Goal: Feedback & Contribution: Submit feedback/report problem

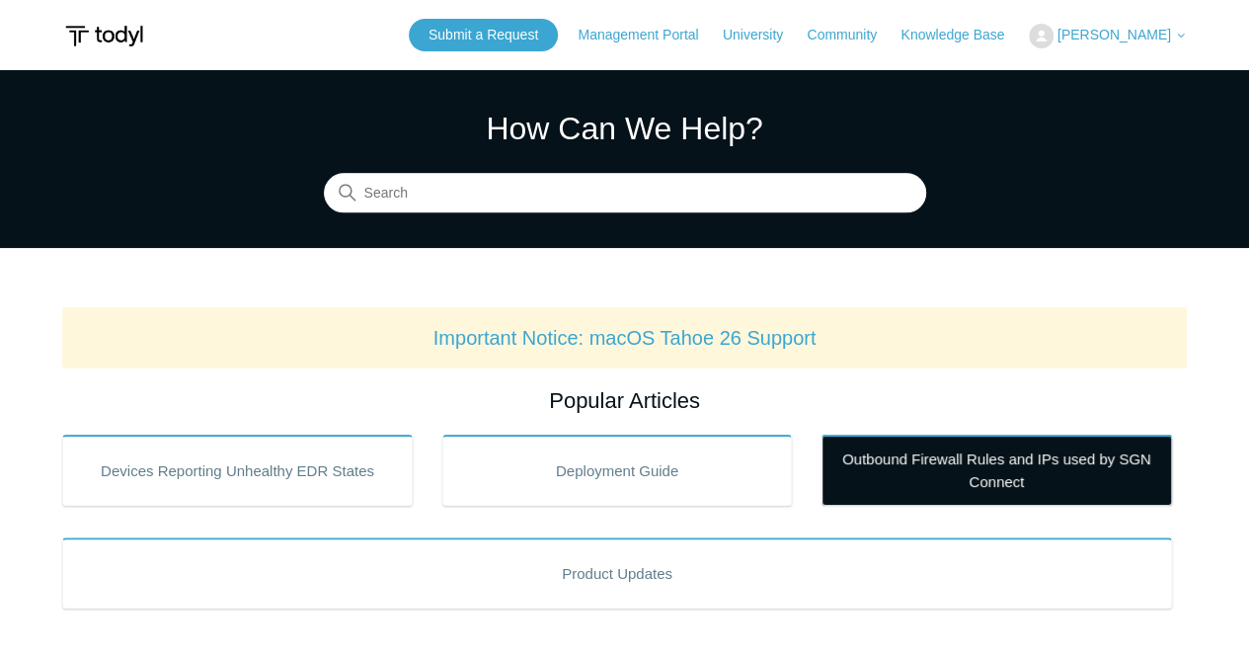
click at [883, 460] on link "Outbound Firewall Rules and IPs used by SGN Connect" at bounding box center [997, 469] width 351 height 71
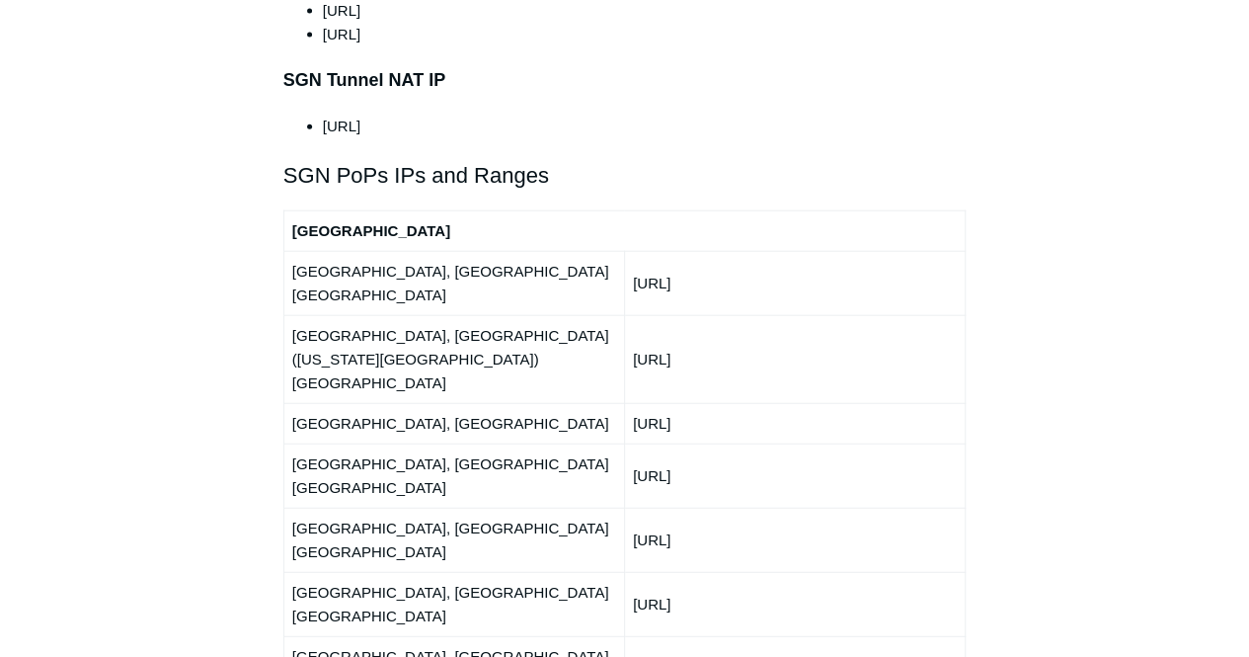
scroll to position [2370, 0]
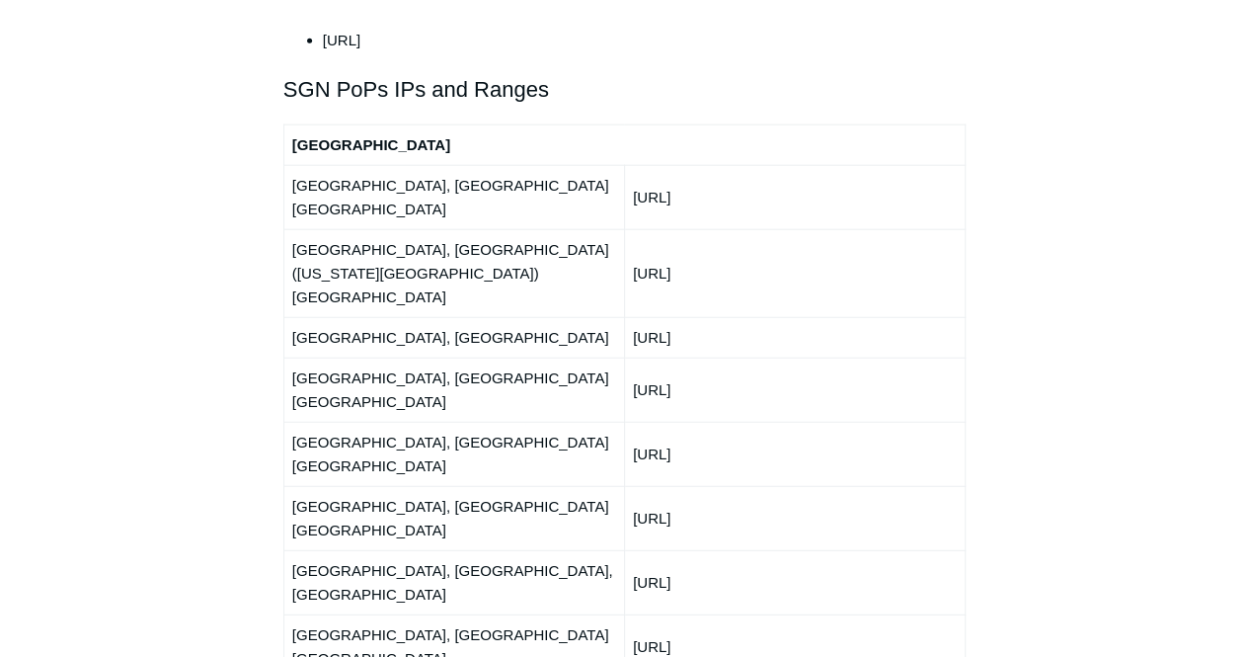
drag, startPoint x: 637, startPoint y: 310, endPoint x: 713, endPoint y: 313, distance: 76.1
click at [711, 486] on td "150.252.244.0/24" at bounding box center [794, 518] width 341 height 64
click at [713, 486] on td "150.252.244.0/24" at bounding box center [794, 518] width 341 height 64
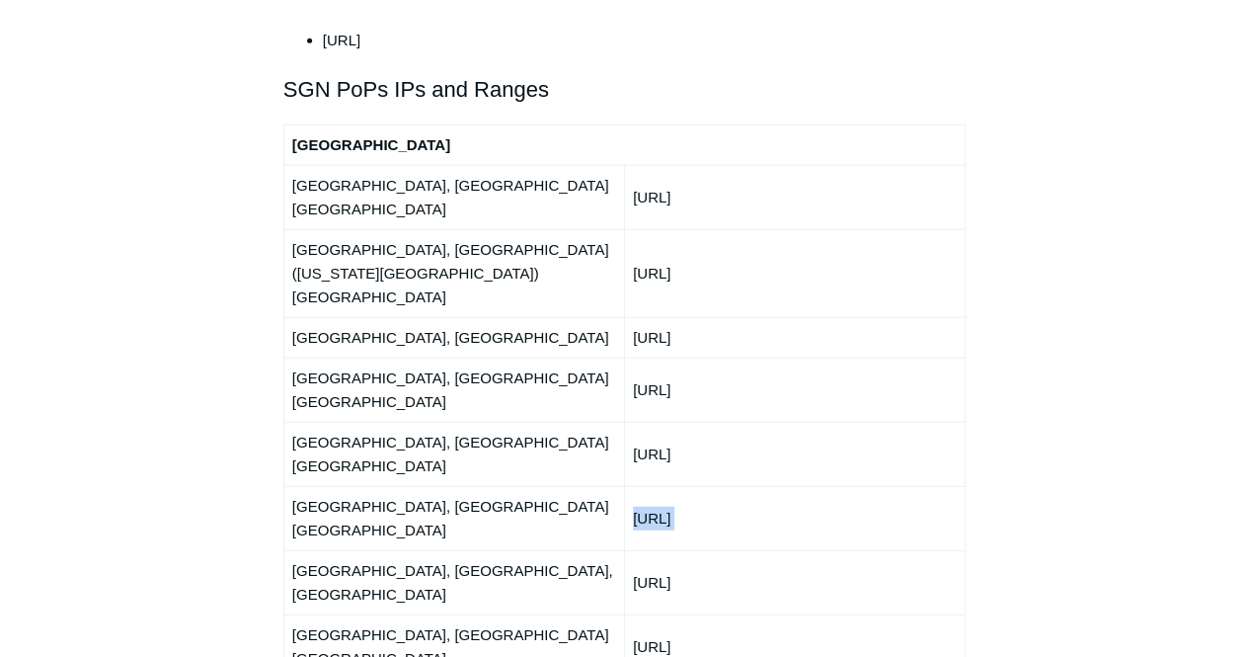
click at [851, 486] on td "150.252.244.0/24" at bounding box center [794, 518] width 341 height 64
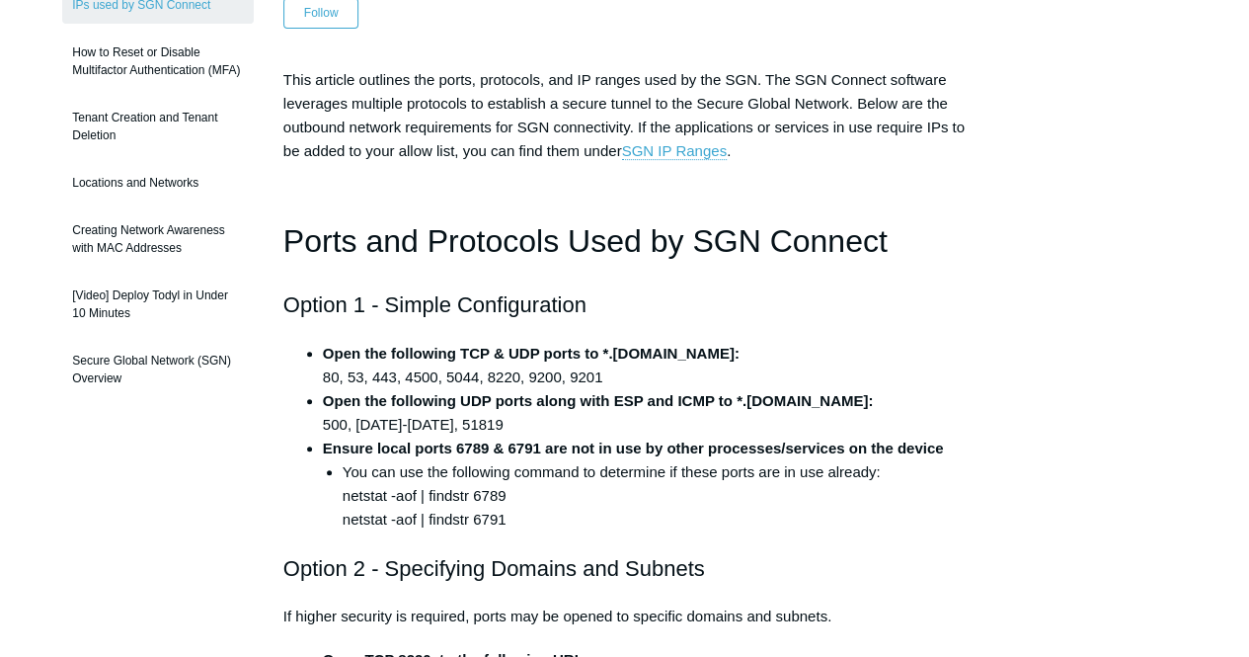
scroll to position [0, 0]
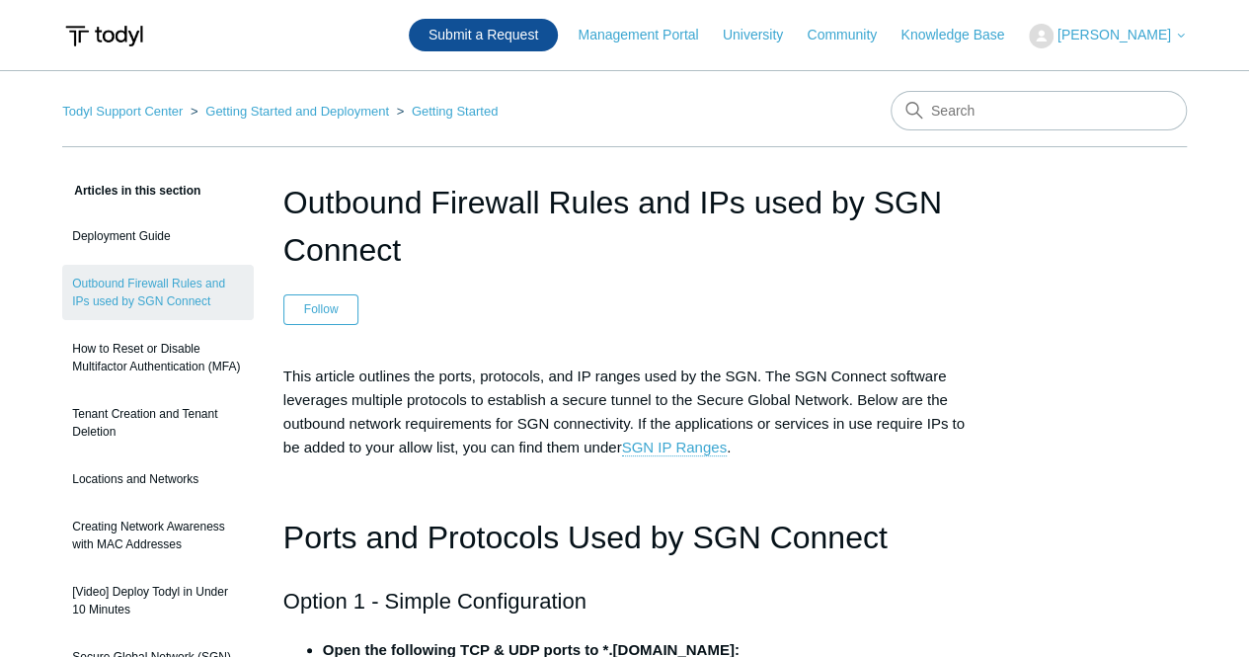
click at [486, 37] on link "Submit a Request" at bounding box center [483, 35] width 149 height 33
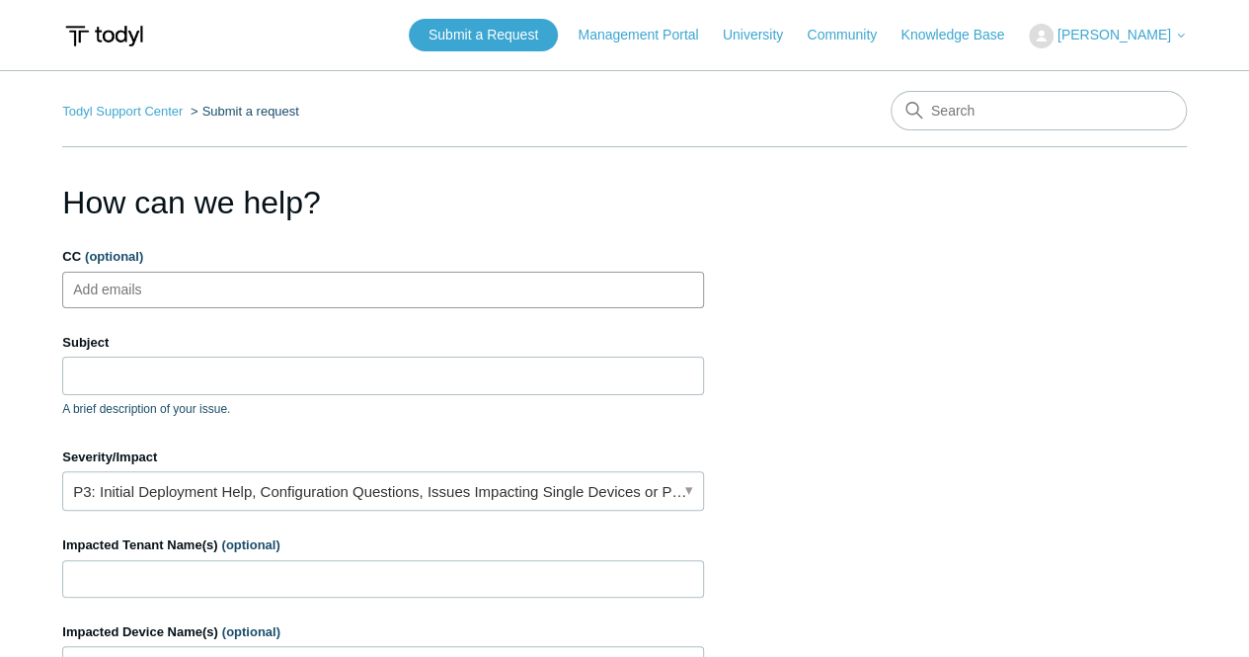
click at [143, 283] on input "CC (optional)" at bounding box center [124, 289] width 117 height 30
type input "lucas@todyl.com"
click at [339, 293] on ul "lucas@todyl.com" at bounding box center [383, 290] width 642 height 37
paste input "kr@qoverage.com"
type input "kr@qoverage.com"
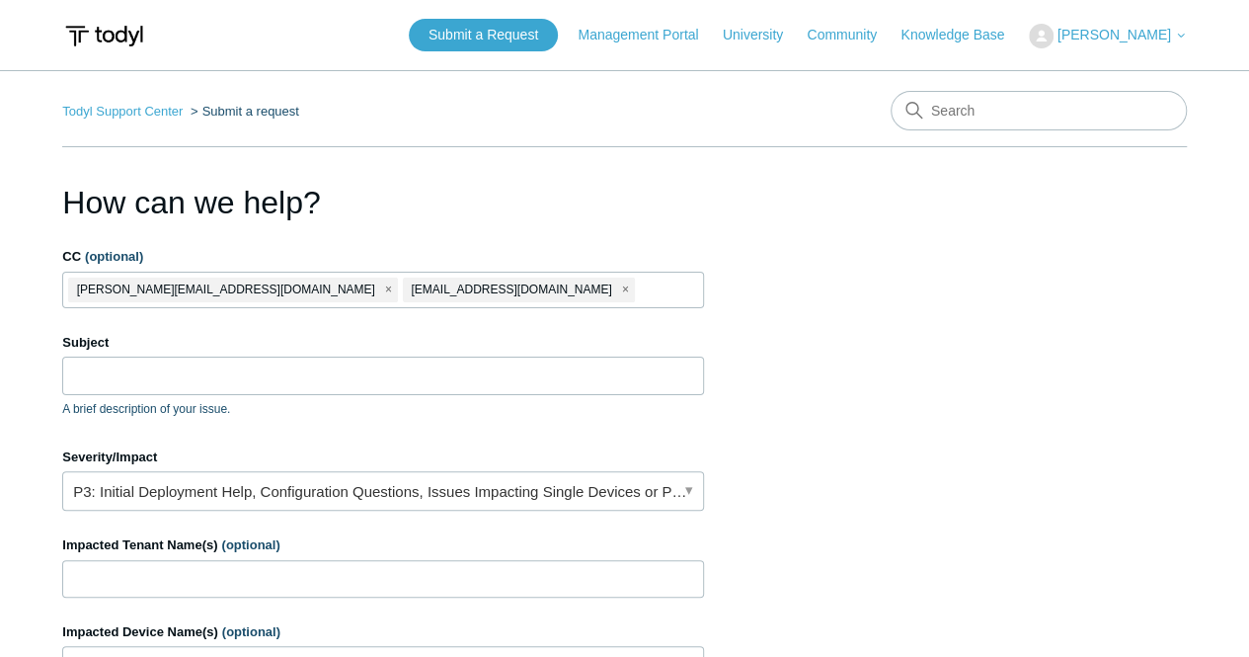
click at [637, 291] on input "CC (optional)" at bounding box center [661, 289] width 49 height 30
paste input "jm@qoverage.com"
type input "jm@qoverage.com"
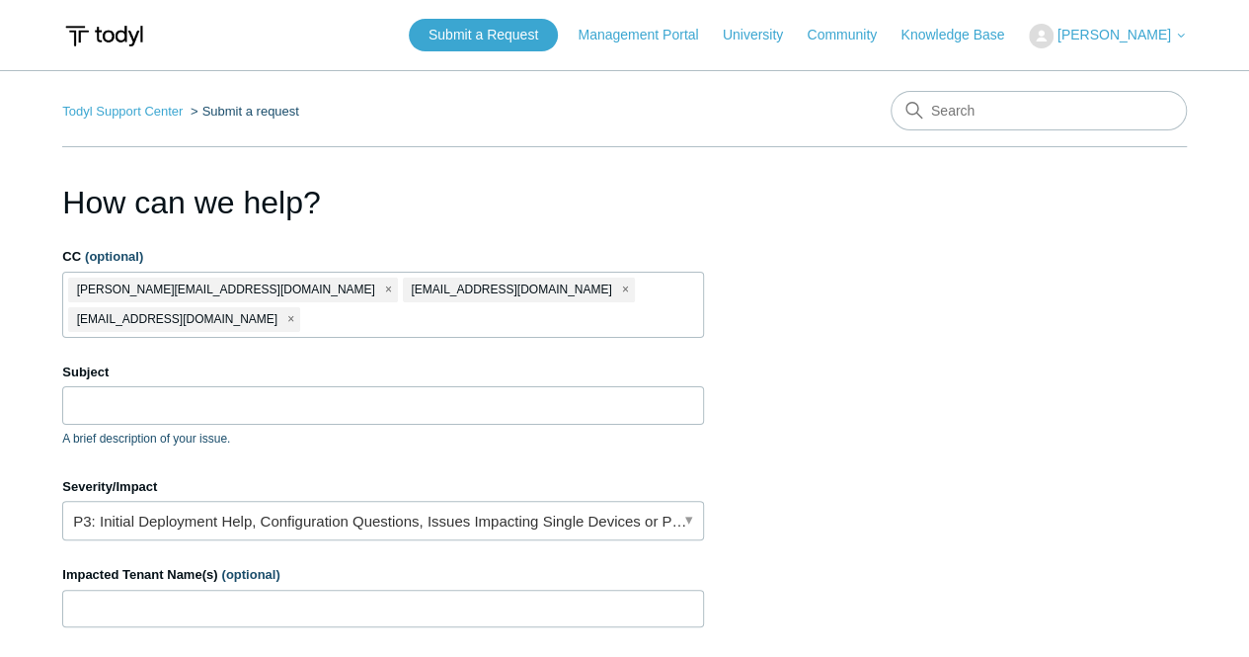
click at [316, 394] on div "Subject A brief description of your issue." at bounding box center [383, 404] width 642 height 85
click at [315, 386] on input "Subject" at bounding box center [383, 405] width 642 height 38
click at [264, 386] on input "Subject" at bounding box center [383, 405] width 642 height 38
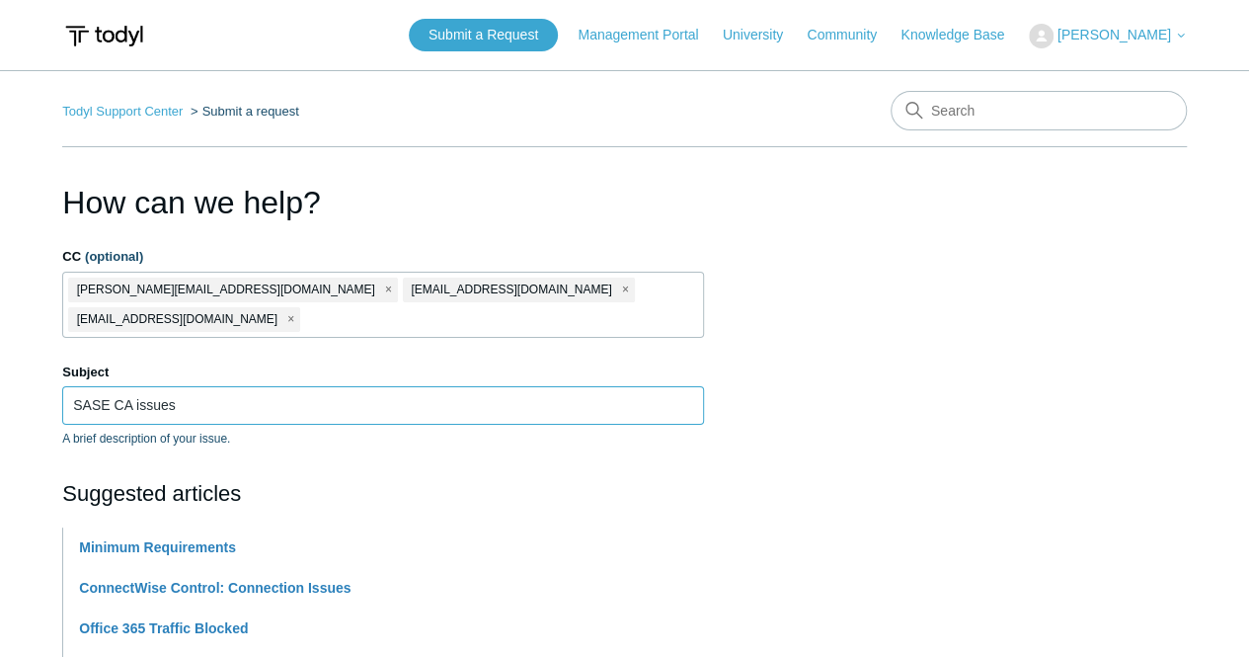
type input "SASE CA issues"
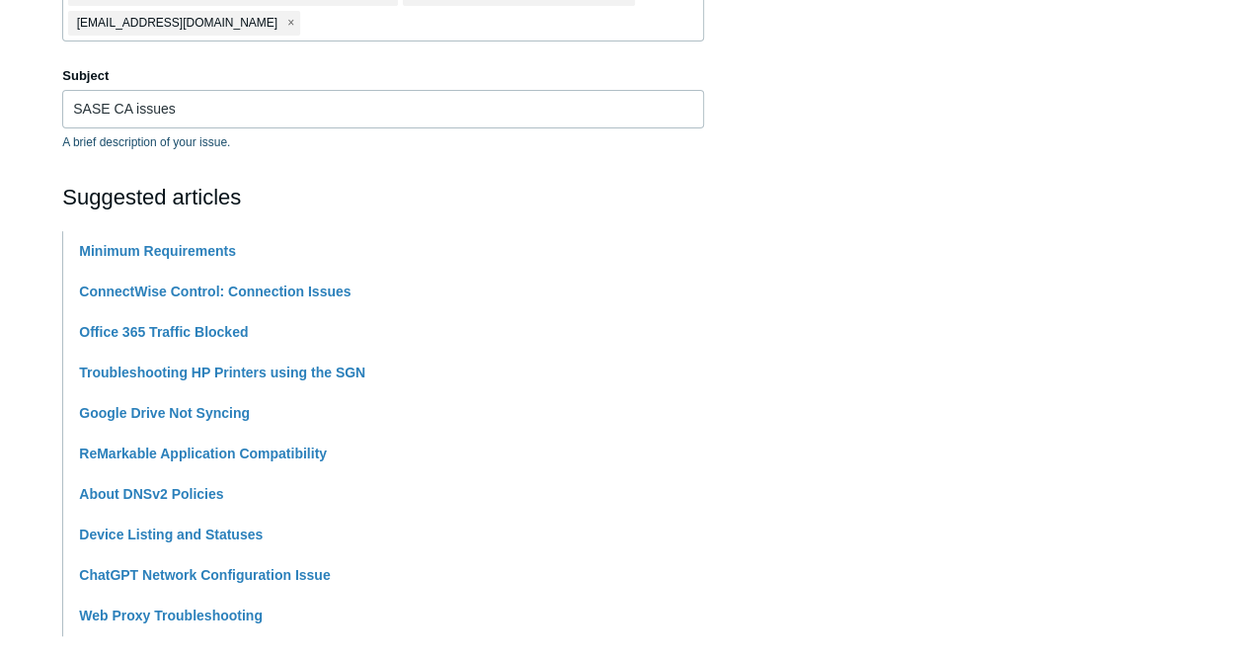
click at [788, 304] on section "How can we help? CC (optional) lucas@todyl.com kr@qoverage.com jm@qoverage.com …" at bounding box center [624, 592] width 1125 height 1419
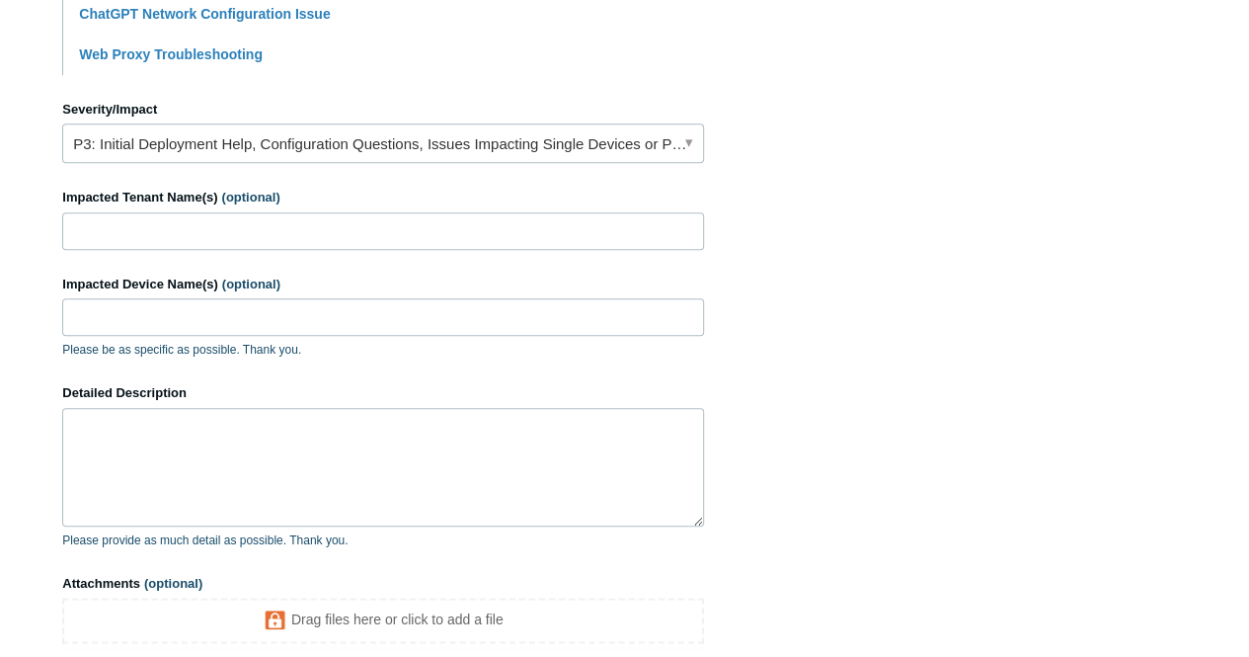
scroll to position [889, 0]
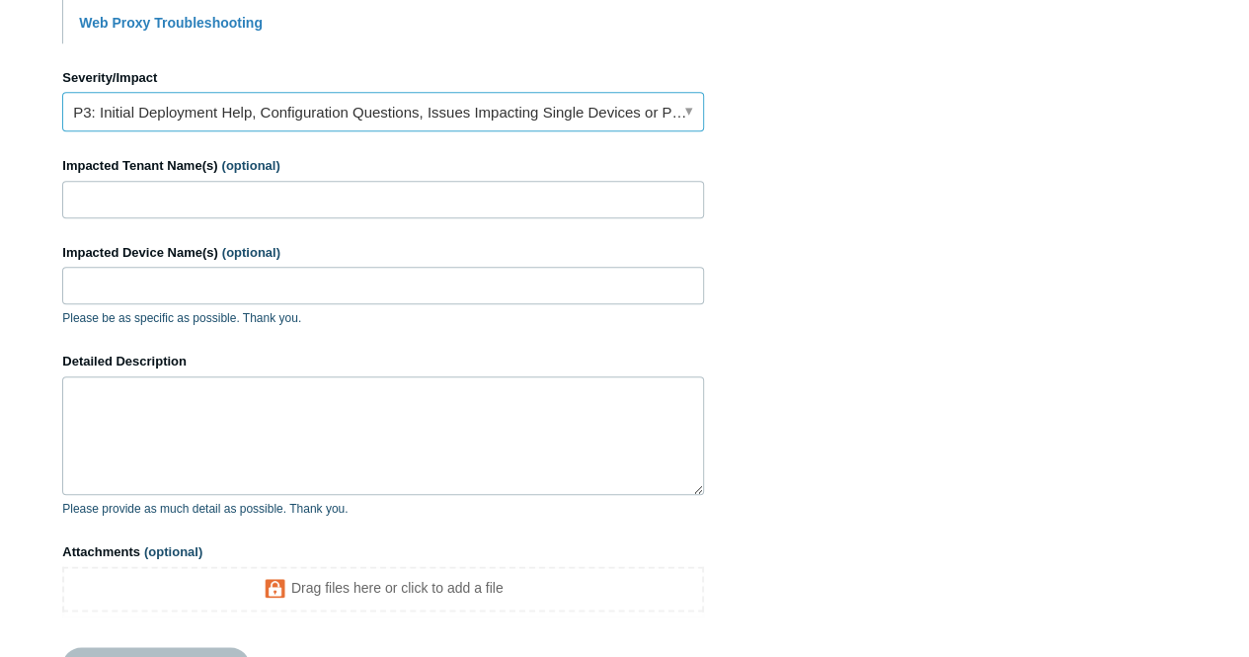
click at [343, 92] on link "P3: Initial Deployment Help, Configuration Questions, Issues Impacting Single D…" at bounding box center [383, 111] width 642 height 39
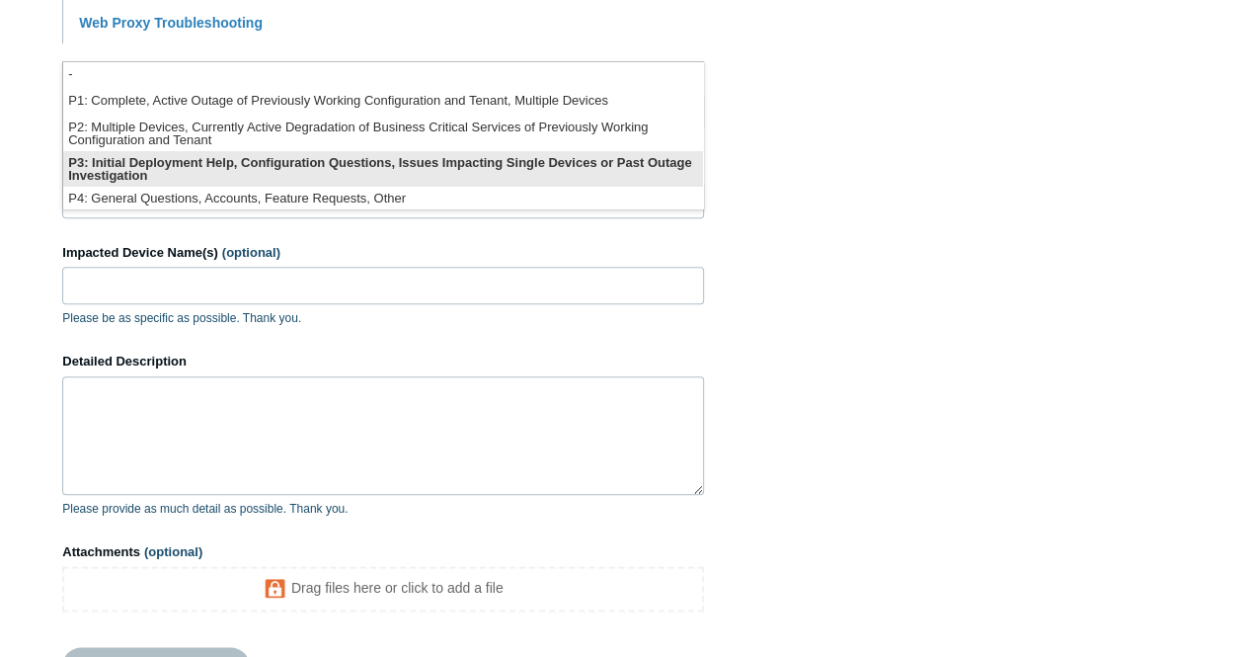
click at [389, 164] on li "P3: Initial Deployment Help, Configuration Questions, Issues Impacting Single D…" at bounding box center [383, 169] width 640 height 36
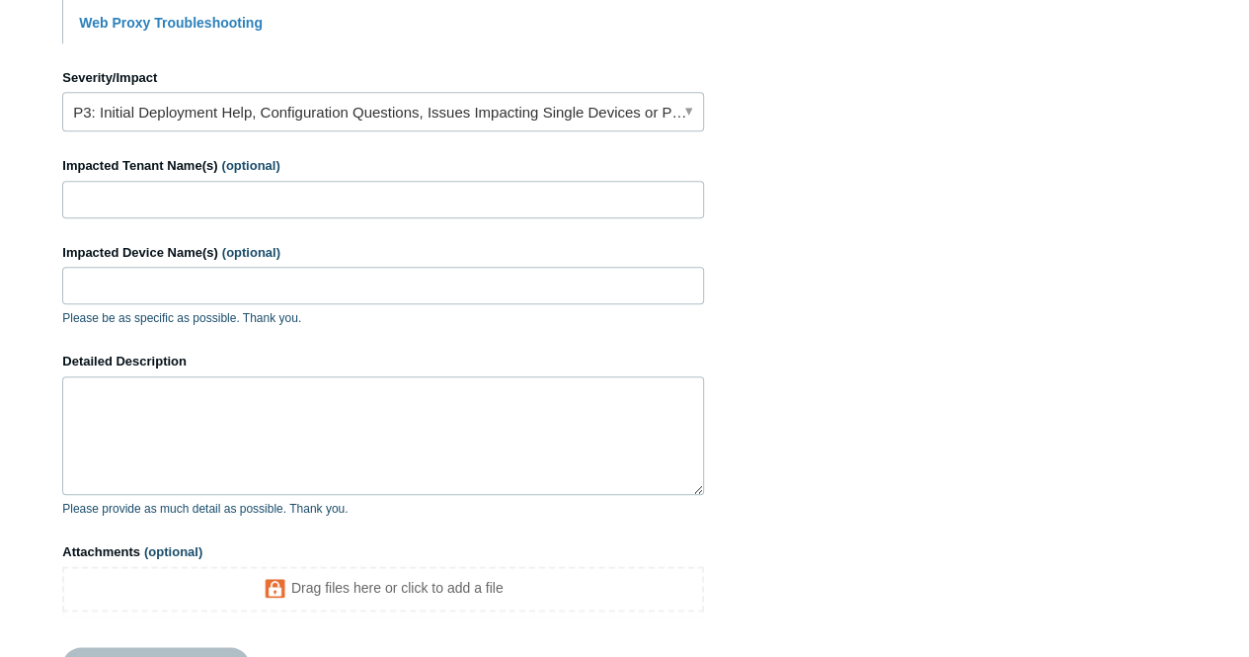
drag, startPoint x: 891, startPoint y: 159, endPoint x: 294, endPoint y: 115, distance: 598.0
click at [869, 159] on section "How can we help? CC (optional) lucas@todyl.com kr@qoverage.com jm@qoverage.com …" at bounding box center [624, -1] width 1125 height 1419
click at [229, 181] on input "Impacted Tenant Name(s) (optional)" at bounding box center [383, 200] width 642 height 38
click at [188, 181] on input "Impacted Tenant Name(s) (optional)" at bounding box center [383, 200] width 642 height 38
paste input "Tandem Theory"
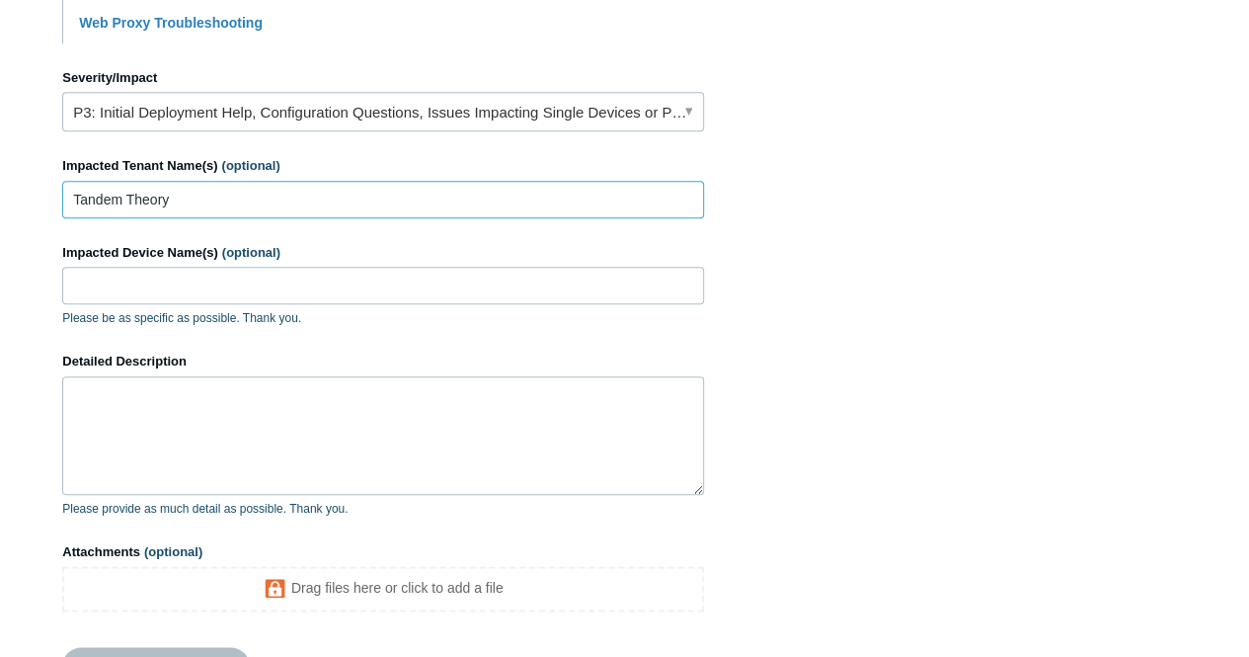
type input "Tandem Theory"
click at [101, 400] on textarea "Detailed Description" at bounding box center [383, 435] width 642 height 118
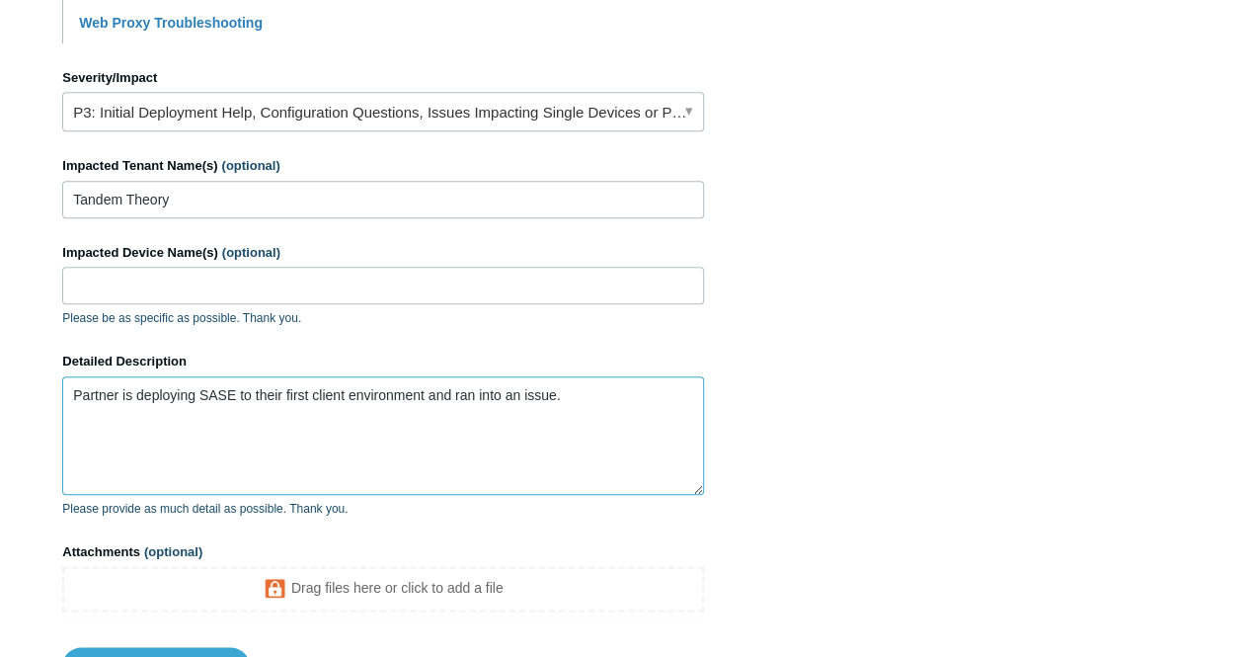
click at [254, 413] on textarea "Partner is deploying SASE to their first client environment and ran into an iss…" at bounding box center [383, 435] width 642 height 118
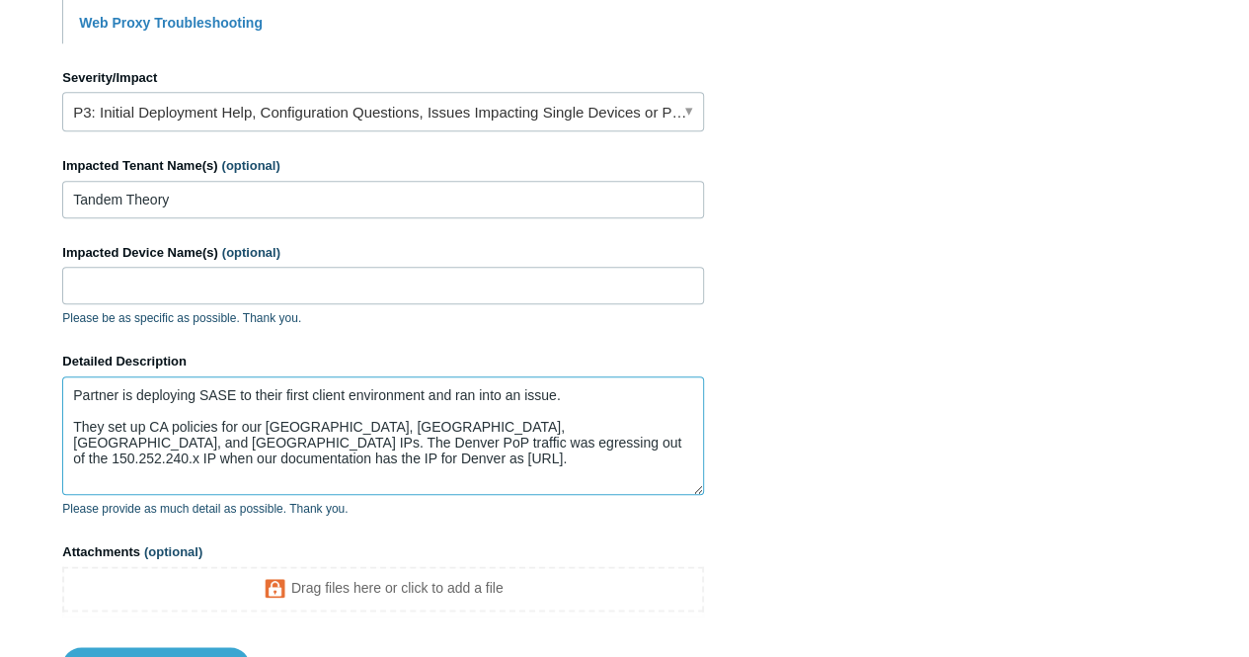
scroll to position [4, 0]
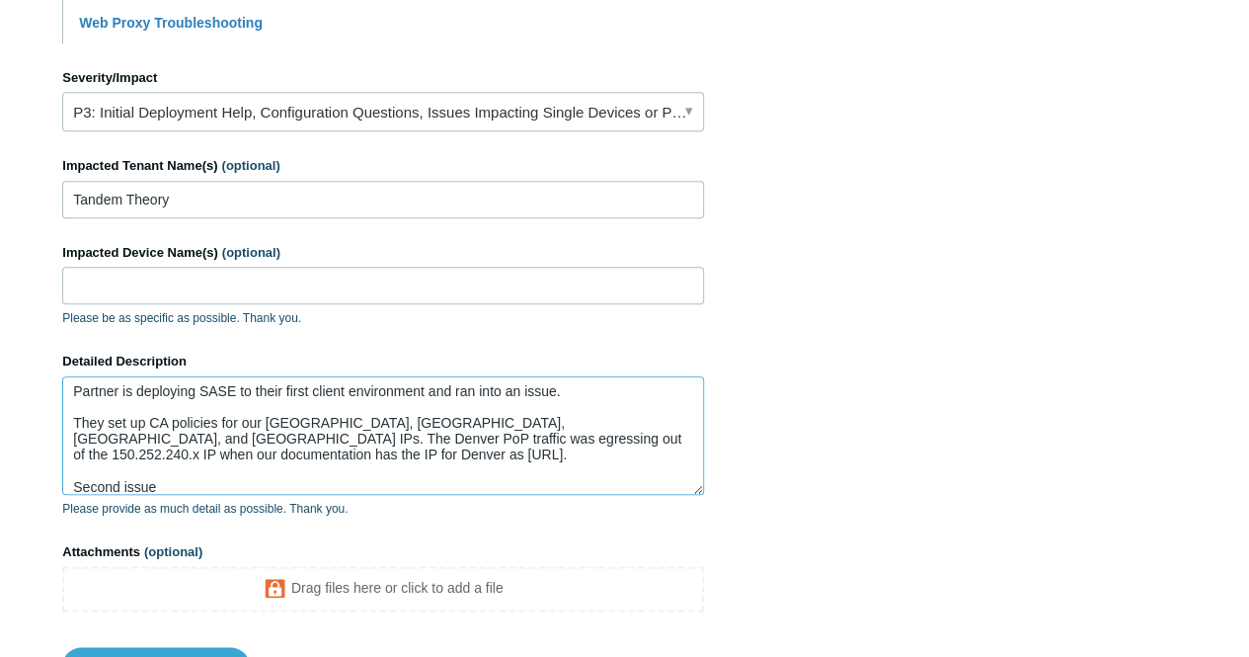
click at [72, 392] on textarea "Partner is deploying SASE to their first client environment and ran into an iss…" at bounding box center [383, 435] width 642 height 118
click at [514, 376] on textarea "Partner is deploying SASE to their first client environment and ran into an iss…" at bounding box center [383, 435] width 642 height 118
click at [646, 376] on textarea "Partner is deploying SASE to their first client environment and ran into a coup…" at bounding box center [383, 435] width 642 height 118
click at [75, 455] on textarea "Partner is deploying SASE to their first client environment and ran into a coup…" at bounding box center [383, 435] width 642 height 118
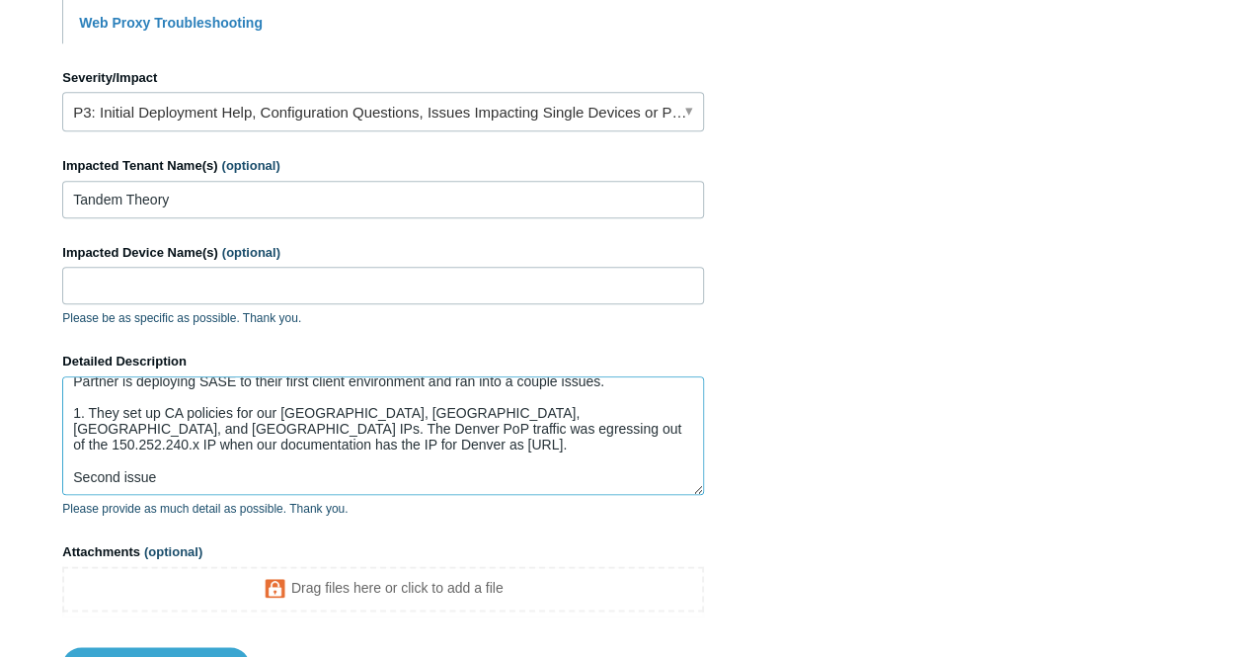
drag, startPoint x: 199, startPoint y: 445, endPoint x: 93, endPoint y: 460, distance: 107.7
click at [93, 460] on textarea "Partner is deploying SASE to their first client environment and ran into a coup…" at bounding box center [383, 435] width 642 height 118
click at [117, 446] on textarea "Partner is deploying SASE to their first client environment and ran into a coup…" at bounding box center [383, 435] width 642 height 118
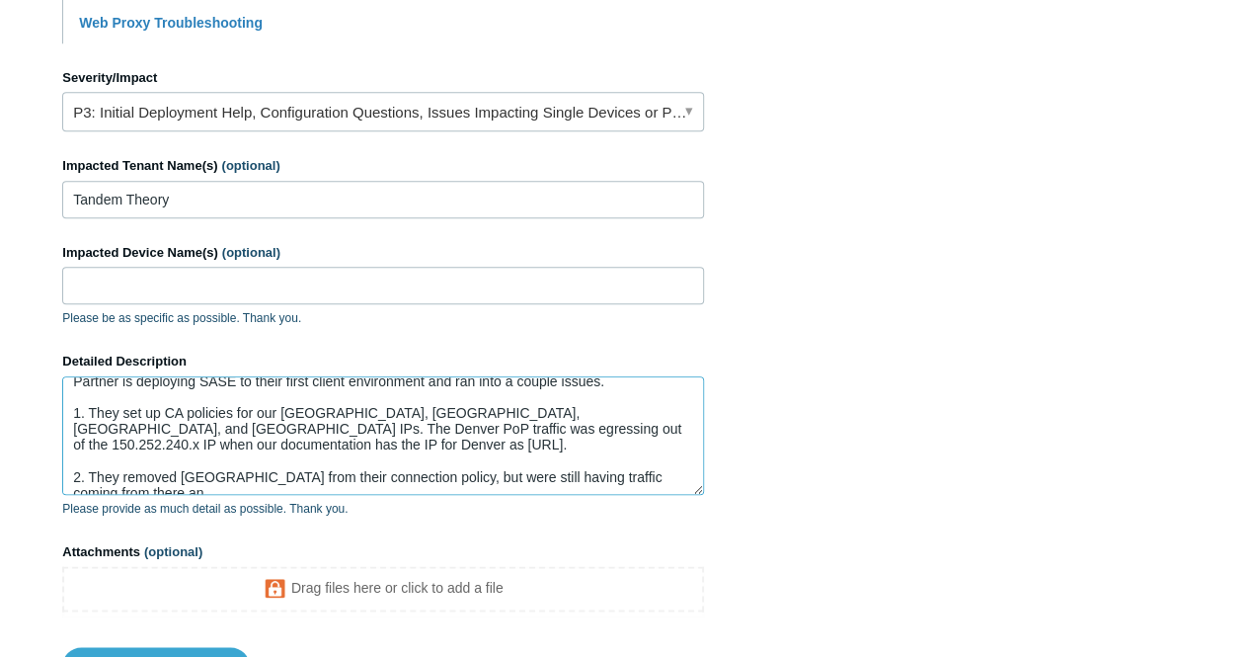
scroll to position [20, 0]
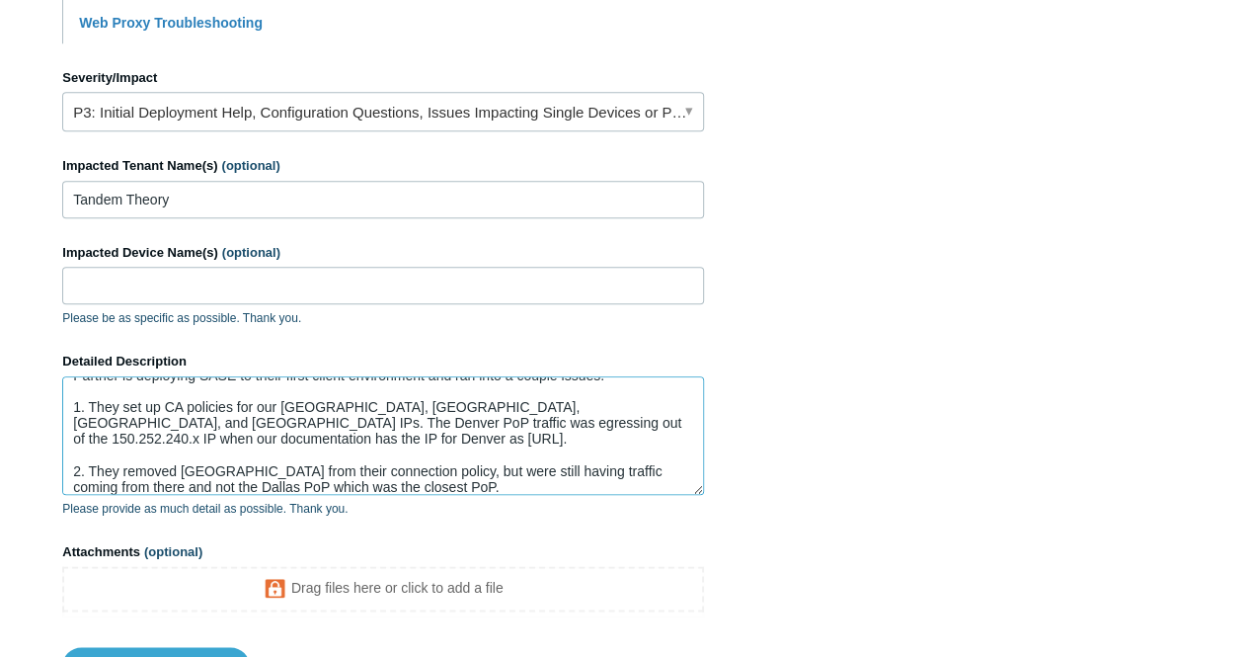
click at [229, 450] on textarea "Partner is deploying SASE to their first client environment and ran into a coup…" at bounding box center [383, 435] width 642 height 118
click at [460, 443] on textarea "Partner is deploying SASE to their first client environment and ran into a coup…" at bounding box center [383, 435] width 642 height 118
click at [427, 454] on textarea "Partner is deploying SASE to their first client environment and ran into a coup…" at bounding box center [383, 435] width 642 height 118
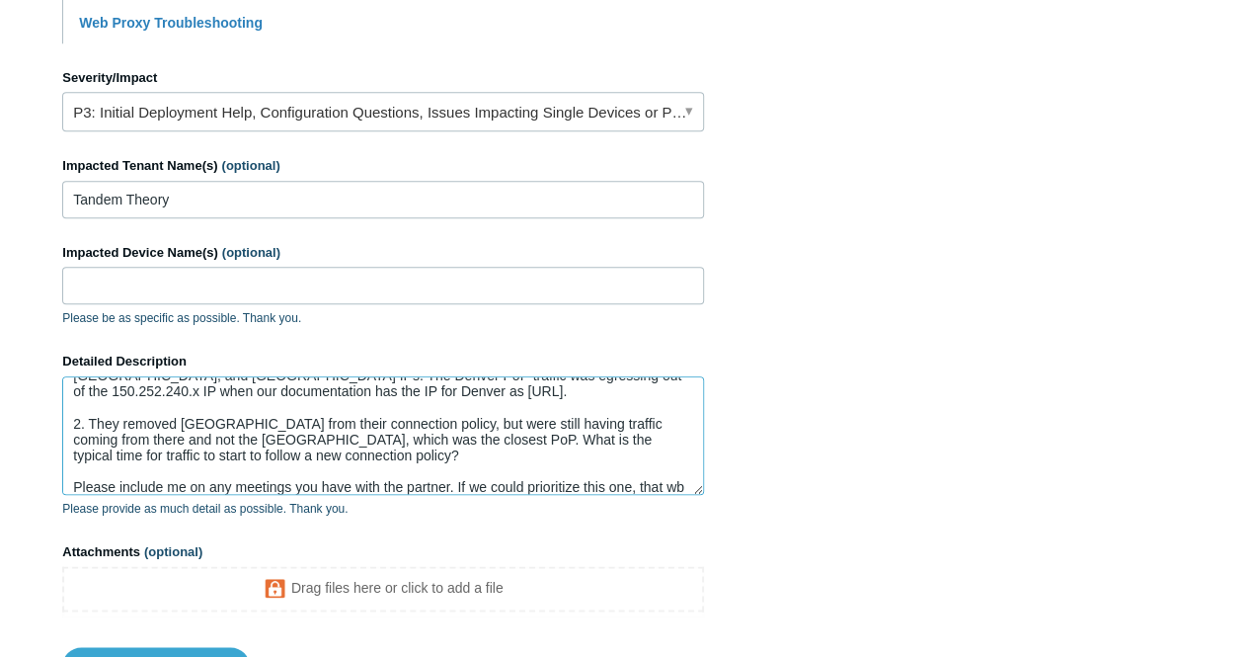
scroll to position [83, 0]
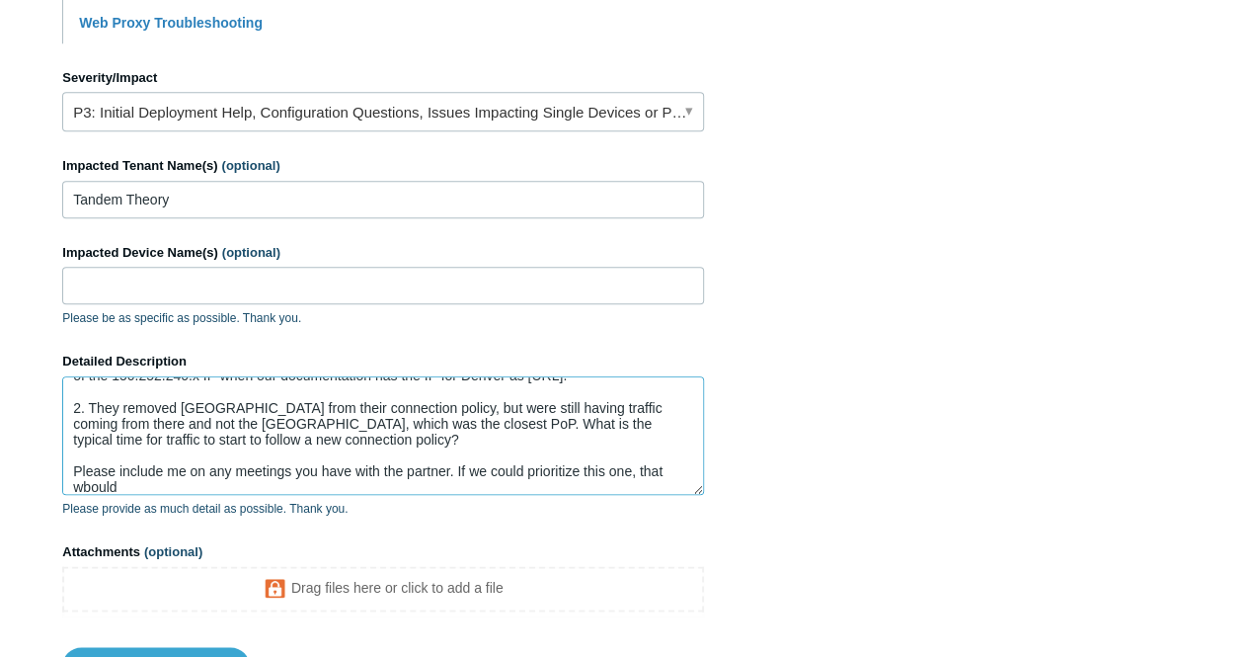
click at [630, 436] on textarea "Partner is deploying SASE to their first client environment and ran into a coup…" at bounding box center [383, 435] width 642 height 118
click at [490, 444] on textarea "Partner is deploying SASE to their first client environment and ran into a coup…" at bounding box center [383, 435] width 642 height 118
click at [453, 457] on textarea "Partner is deploying SASE to their first client environment and ran into a coup…" at bounding box center [383, 435] width 642 height 118
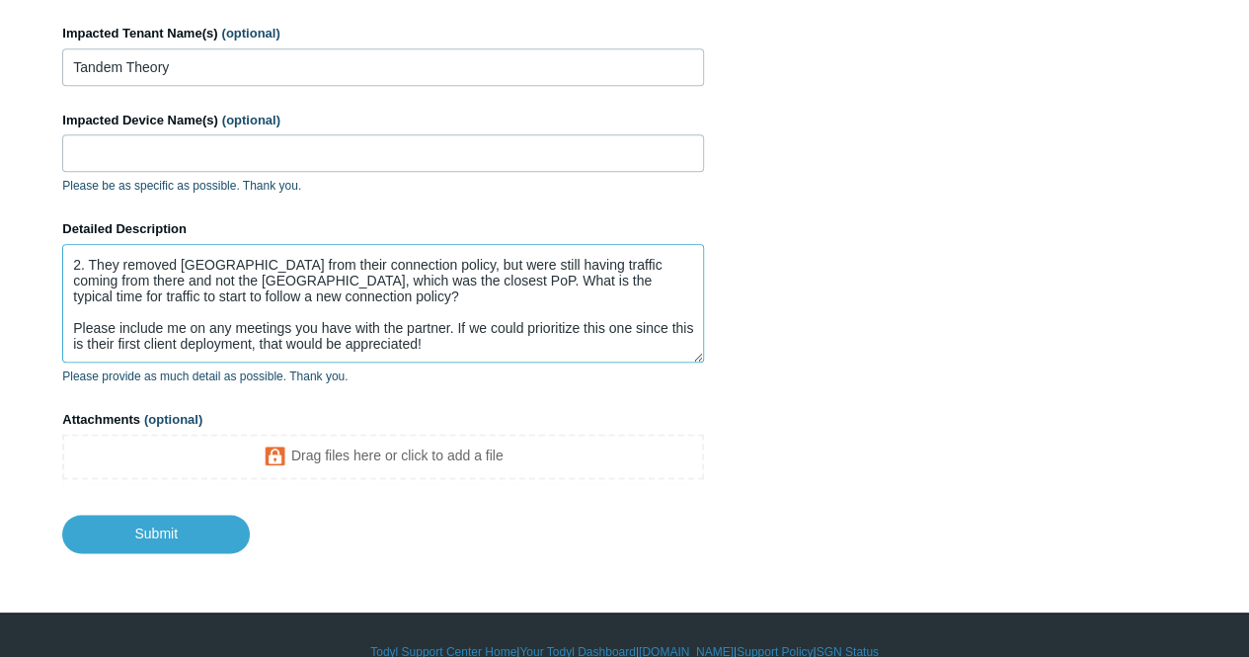
scroll to position [115, 0]
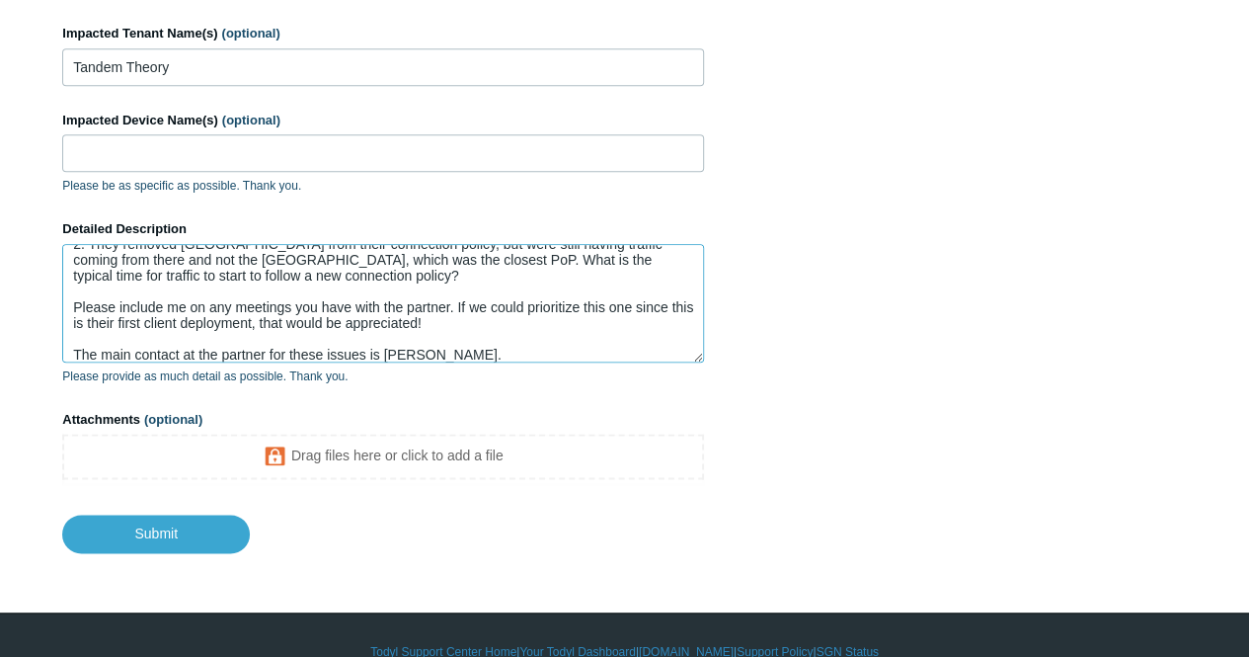
click at [321, 286] on textarea "Partner is deploying SASE to their first client environment and ran into a coup…" at bounding box center [383, 303] width 642 height 118
click at [498, 290] on textarea "Partner is deploying SASE to their first client environment and ran into a coup…" at bounding box center [383, 303] width 642 height 118
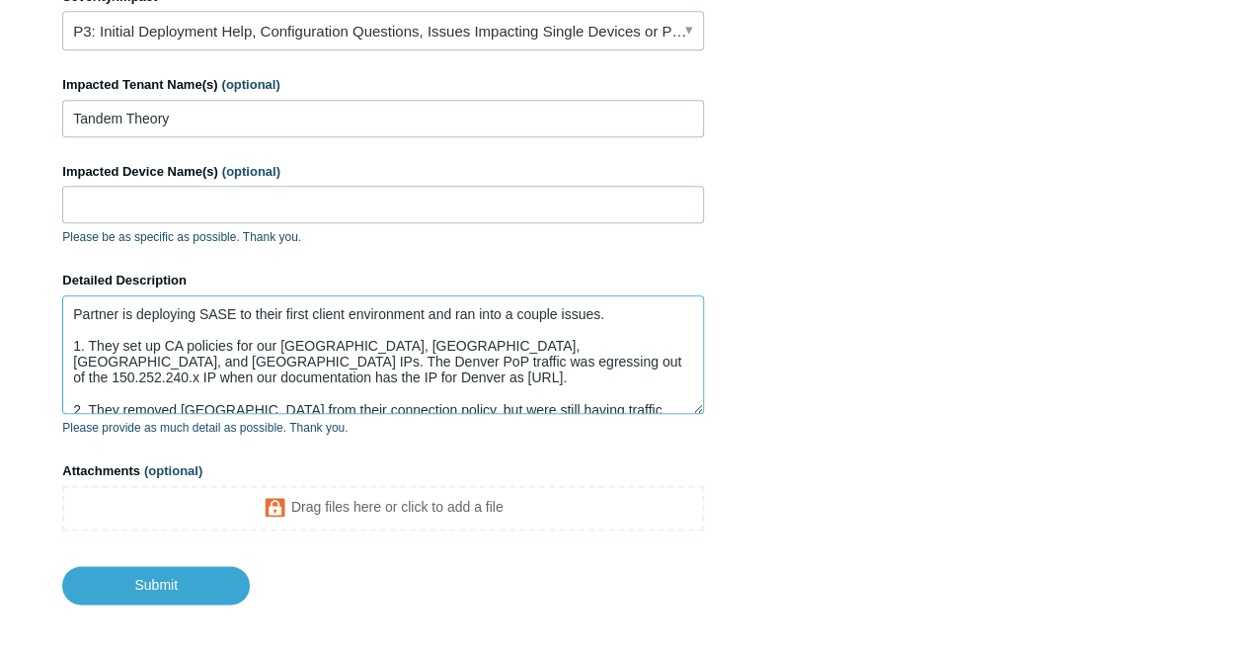
scroll to position [1021, 0]
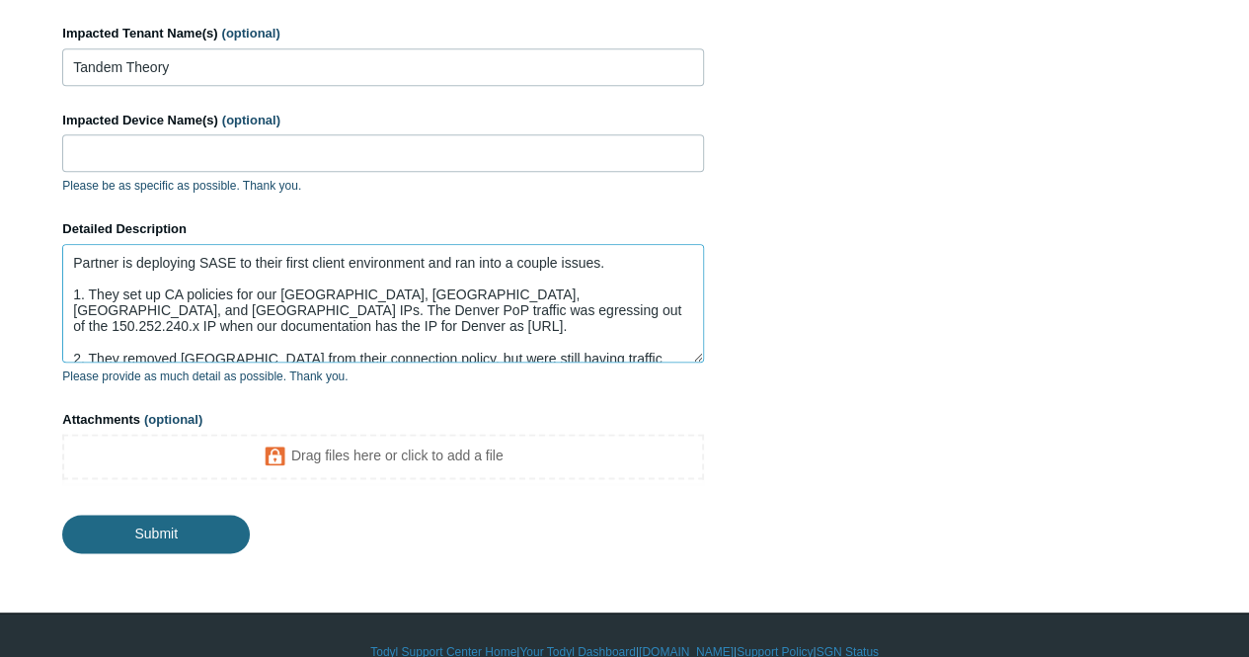
type textarea "Partner is deploying SASE to their first client environment and ran into a coup…"
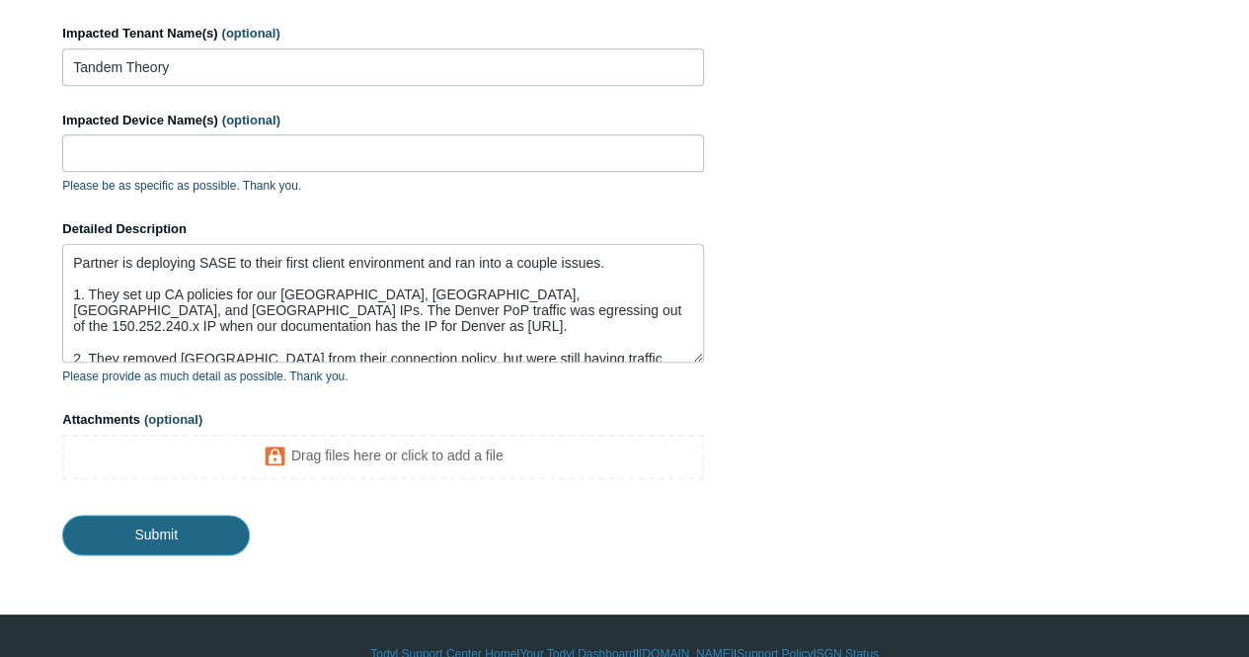
click at [201, 514] on input "Submit" at bounding box center [156, 533] width 188 height 39
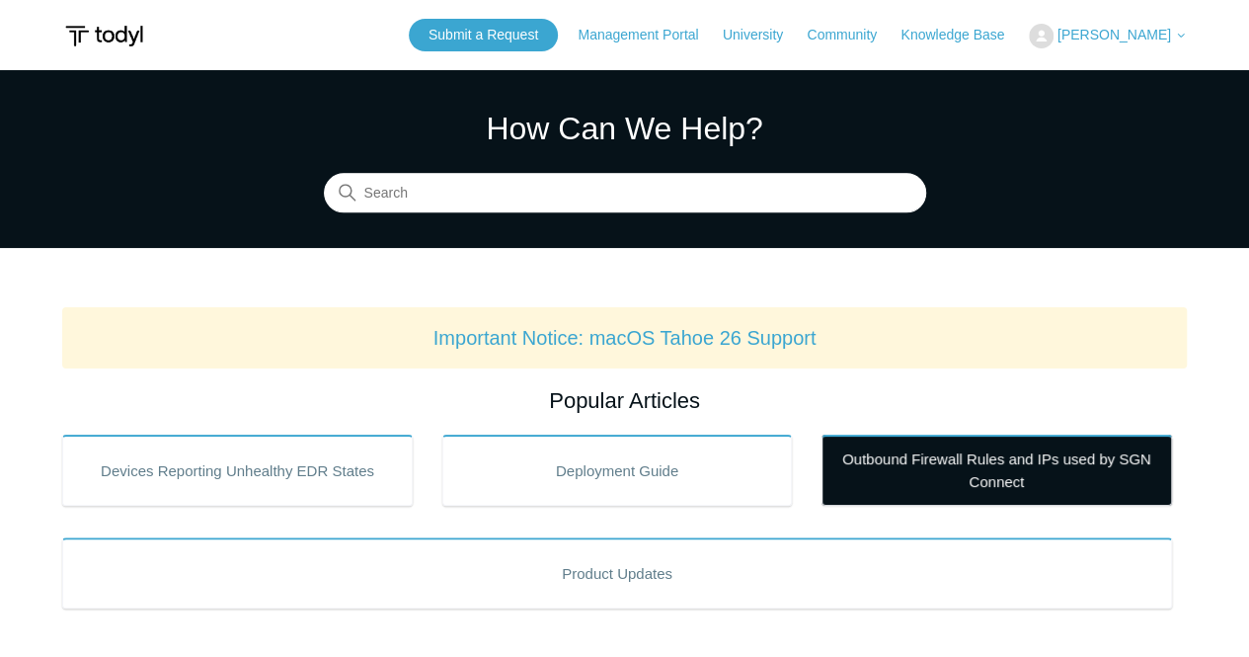
click at [1006, 495] on link "Outbound Firewall Rules and IPs used by SGN Connect" at bounding box center [997, 469] width 351 height 71
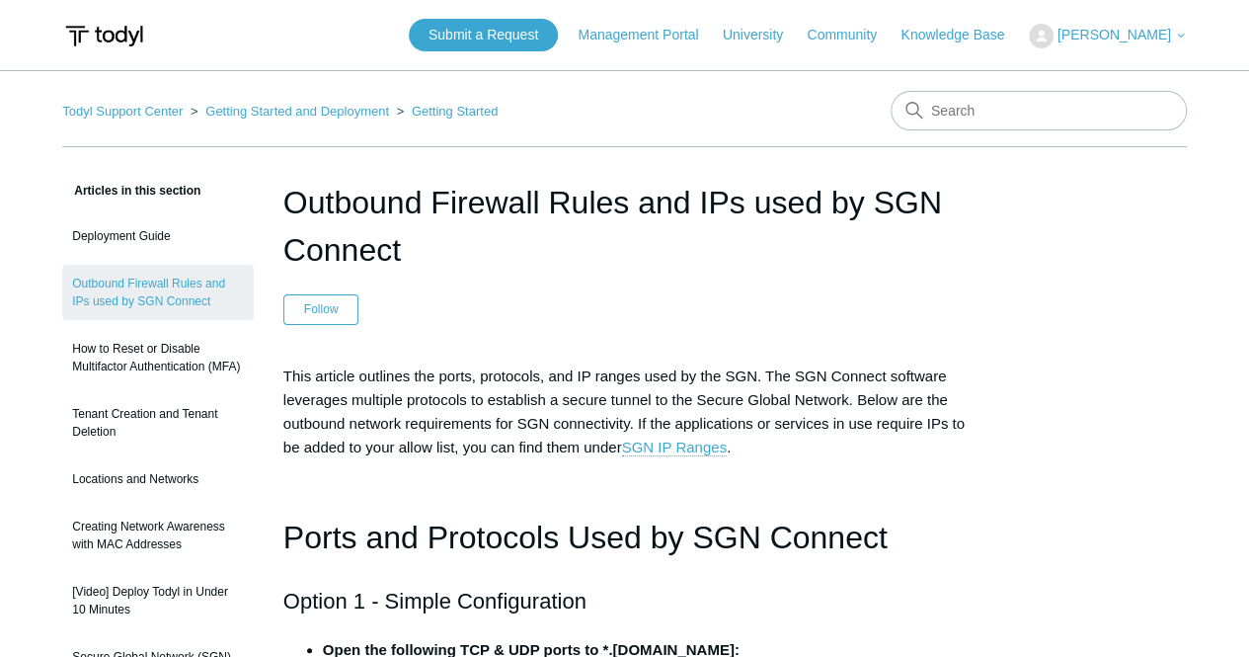
drag, startPoint x: 918, startPoint y: 364, endPoint x: 492, endPoint y: 139, distance: 482.3
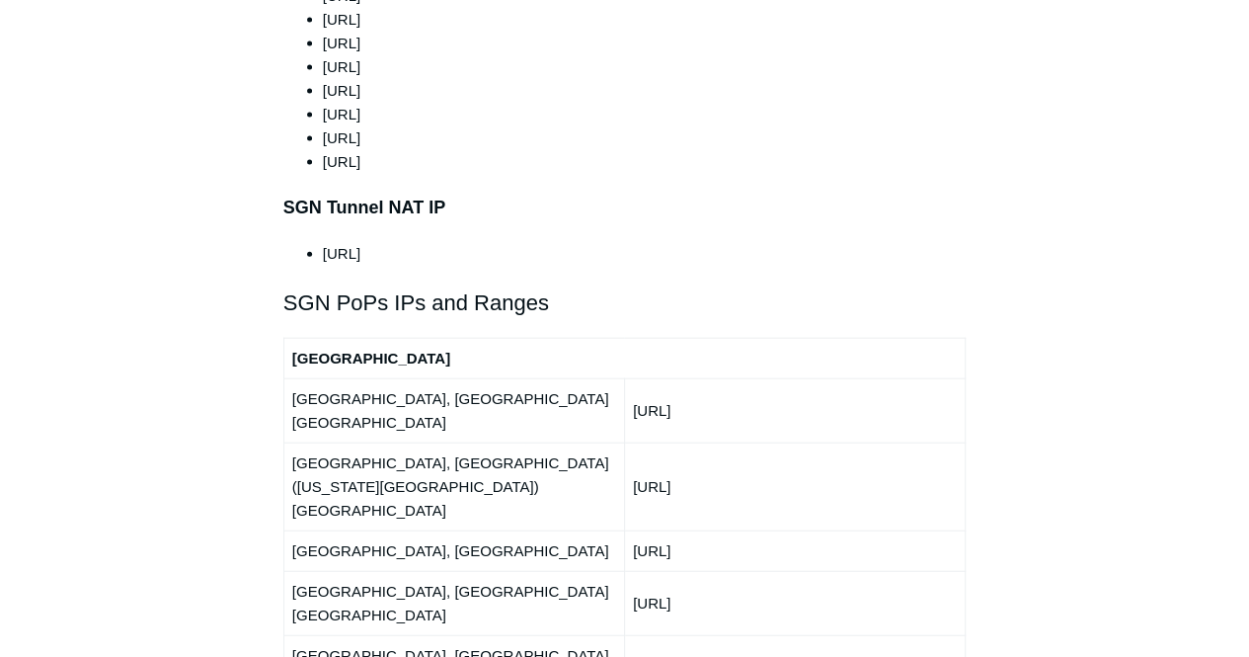
scroll to position [2271, 0]
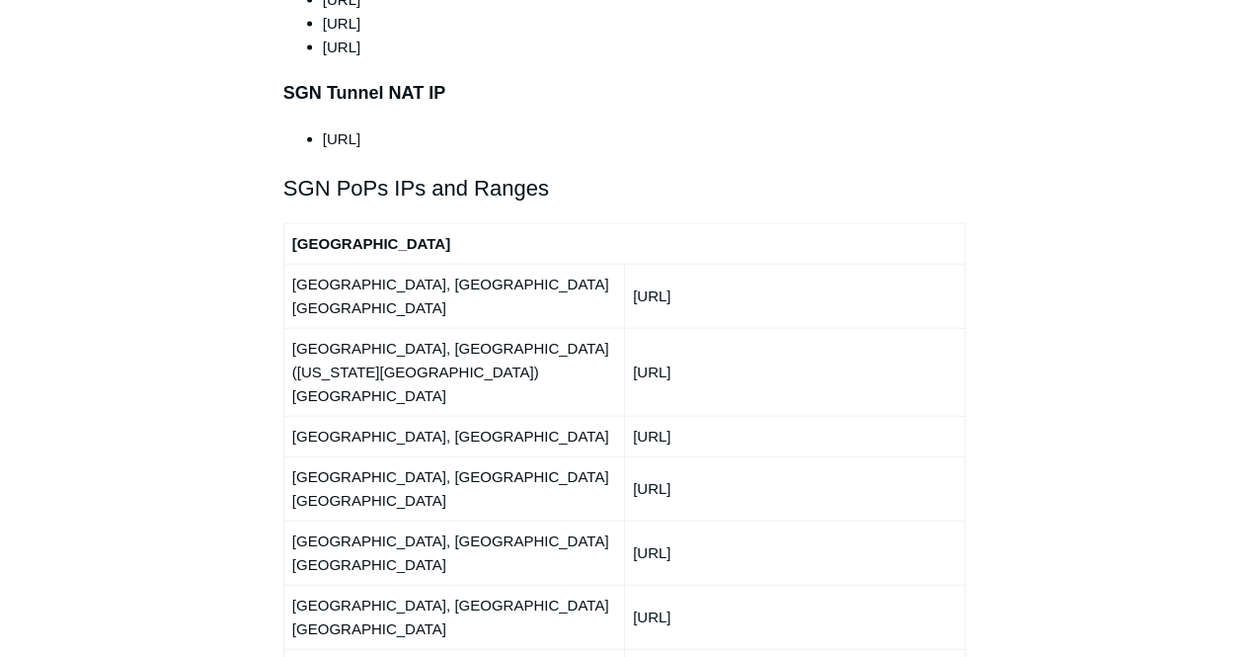
click at [1058, 224] on div "Articles in this section Deployment Guide Outbound Firewall Rules and IPs used …" at bounding box center [624, 504] width 1125 height 5193
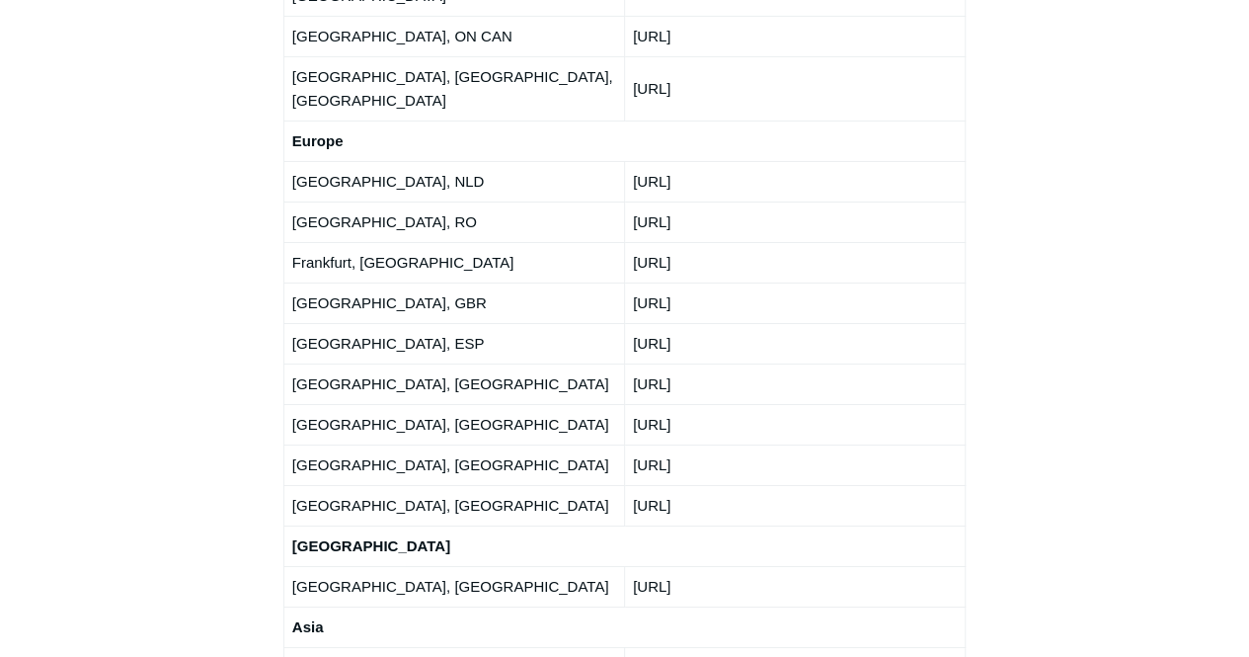
scroll to position [3357, 0]
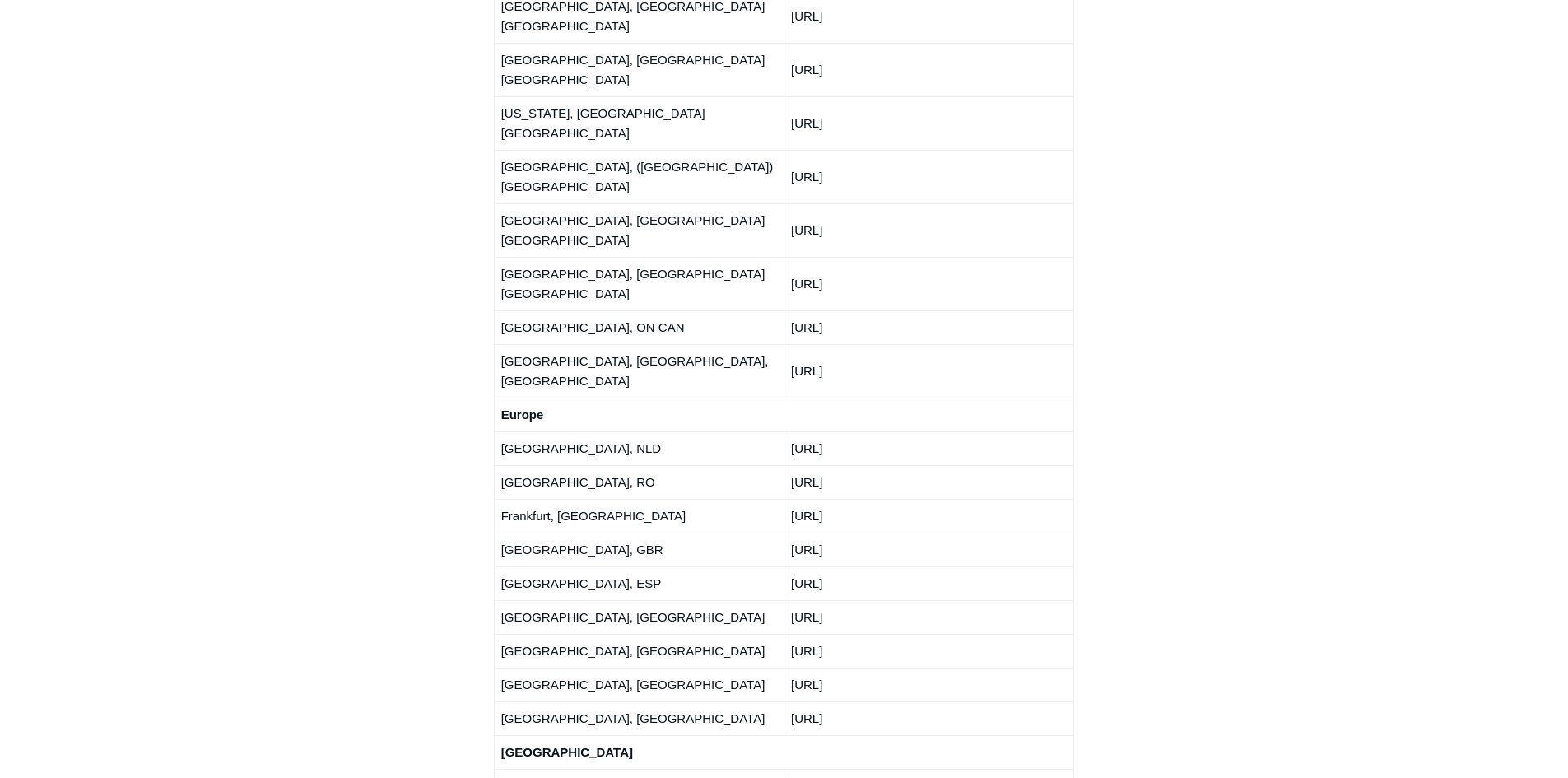
scroll to position [2808, 0]
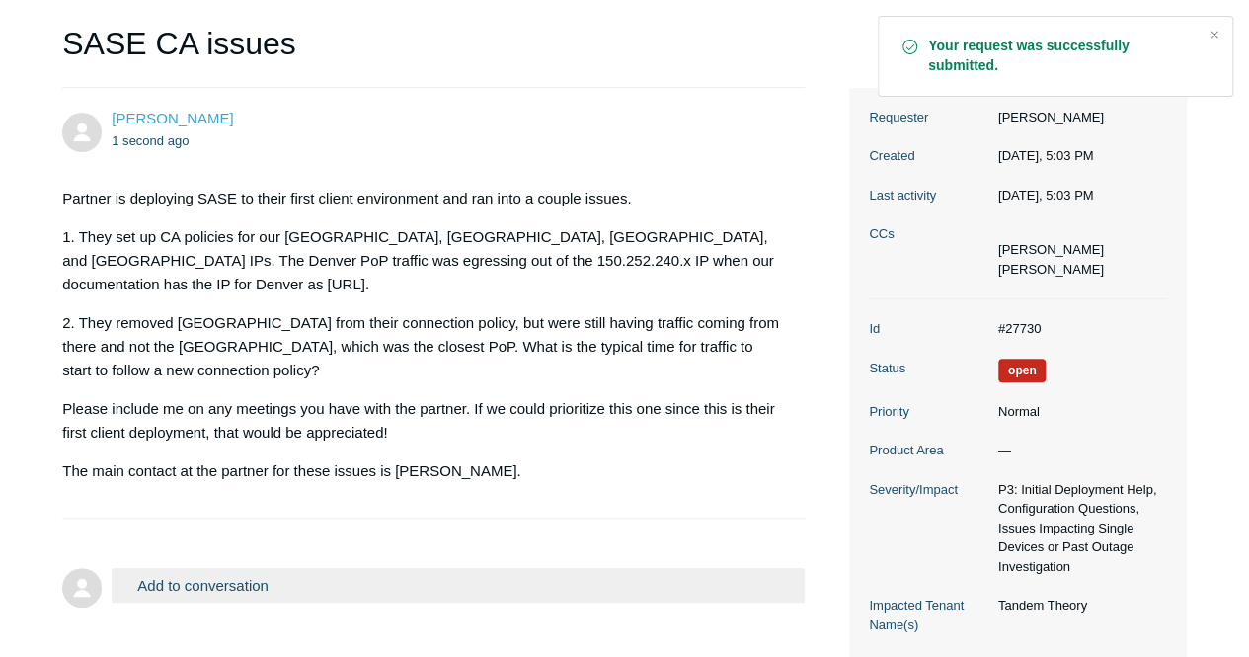
scroll to position [296, 0]
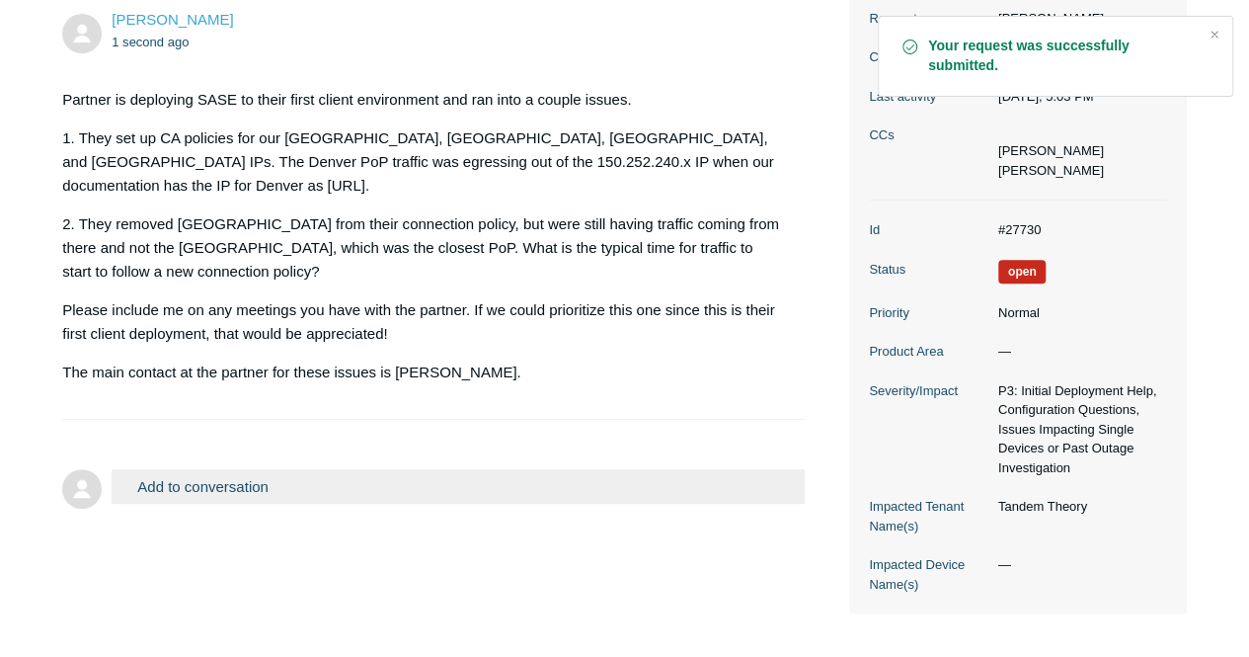
click at [263, 469] on button "Add to conversation" at bounding box center [458, 486] width 692 height 35
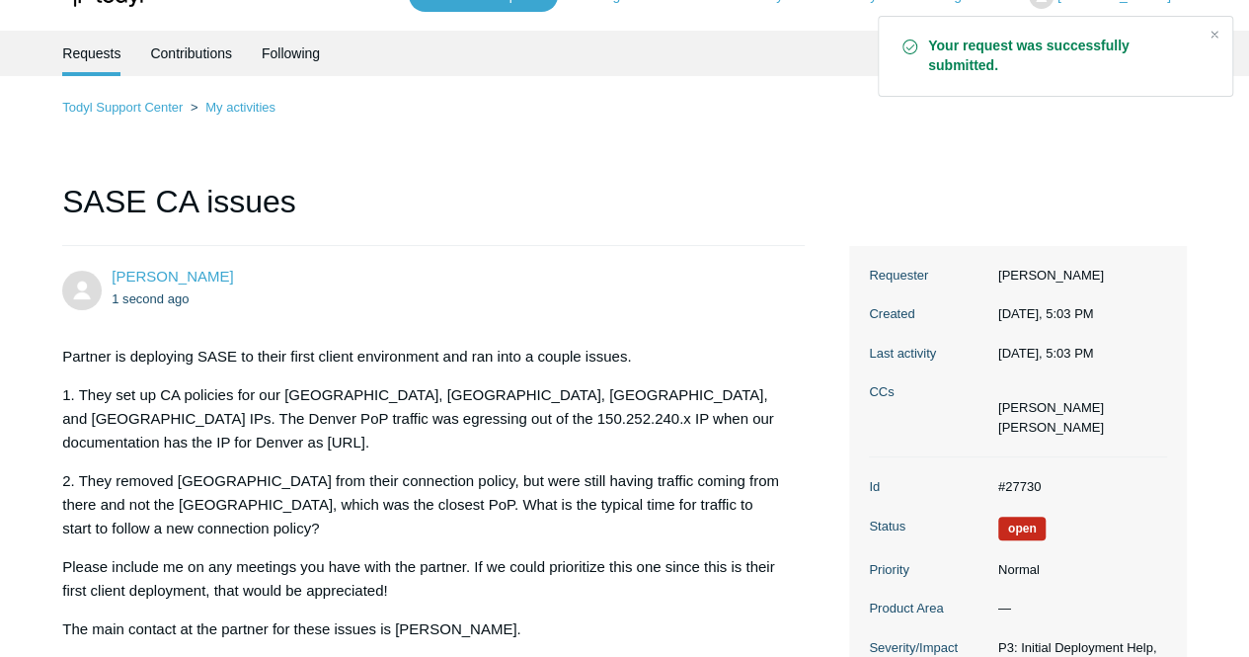
scroll to position [0, 0]
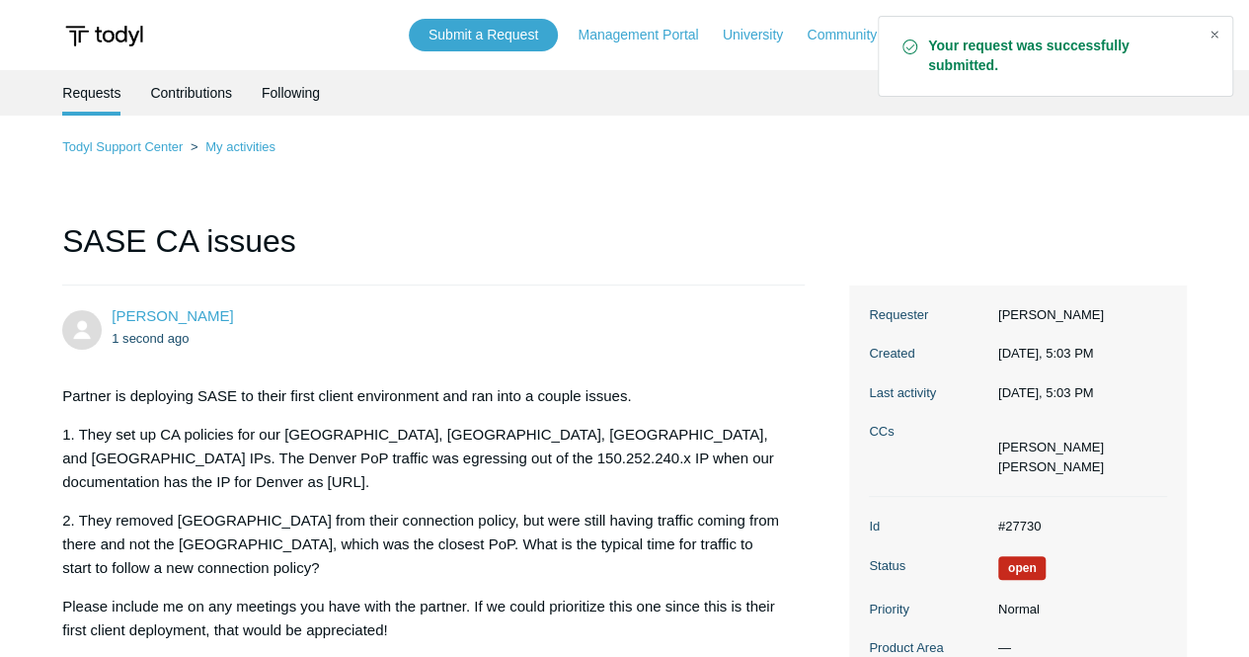
click at [1217, 34] on div "Close" at bounding box center [1215, 35] width 28 height 28
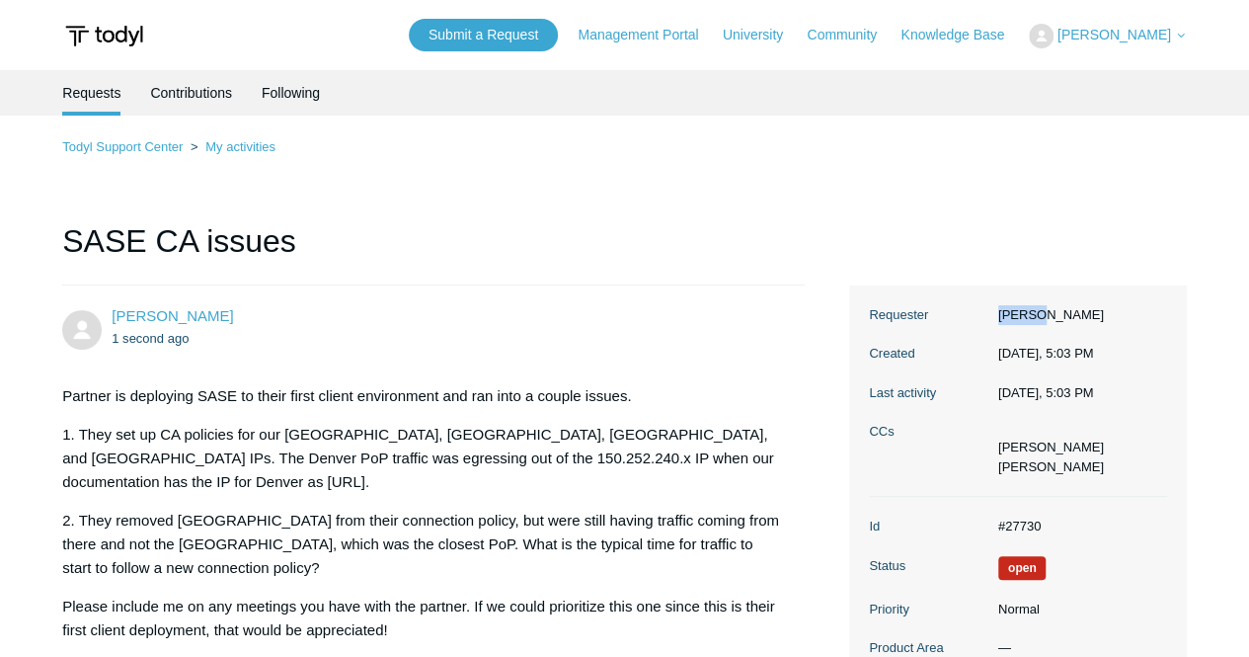
drag, startPoint x: 1017, startPoint y: 319, endPoint x: 1041, endPoint y: 322, distance: 23.9
click at [1039, 322] on dd "[PERSON_NAME]" at bounding box center [1077, 315] width 179 height 20
click at [1042, 322] on dd "[PERSON_NAME]" at bounding box center [1077, 315] width 179 height 20
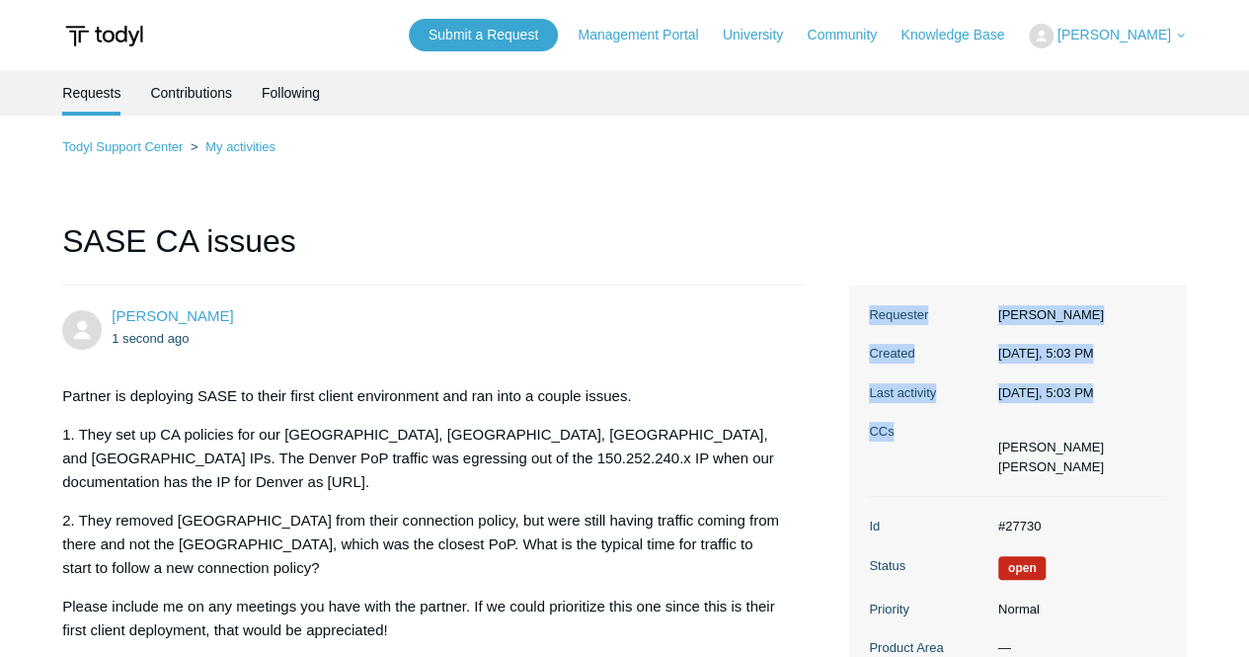
drag, startPoint x: 1042, startPoint y: 322, endPoint x: 613, endPoint y: 348, distance: 429.3
click at [1041, 323] on dl "Requester Kabir Ramdew Created Today, 5:03 PM Last activity Today, 5:03 PM CCs …" at bounding box center [1018, 391] width 298 height 212
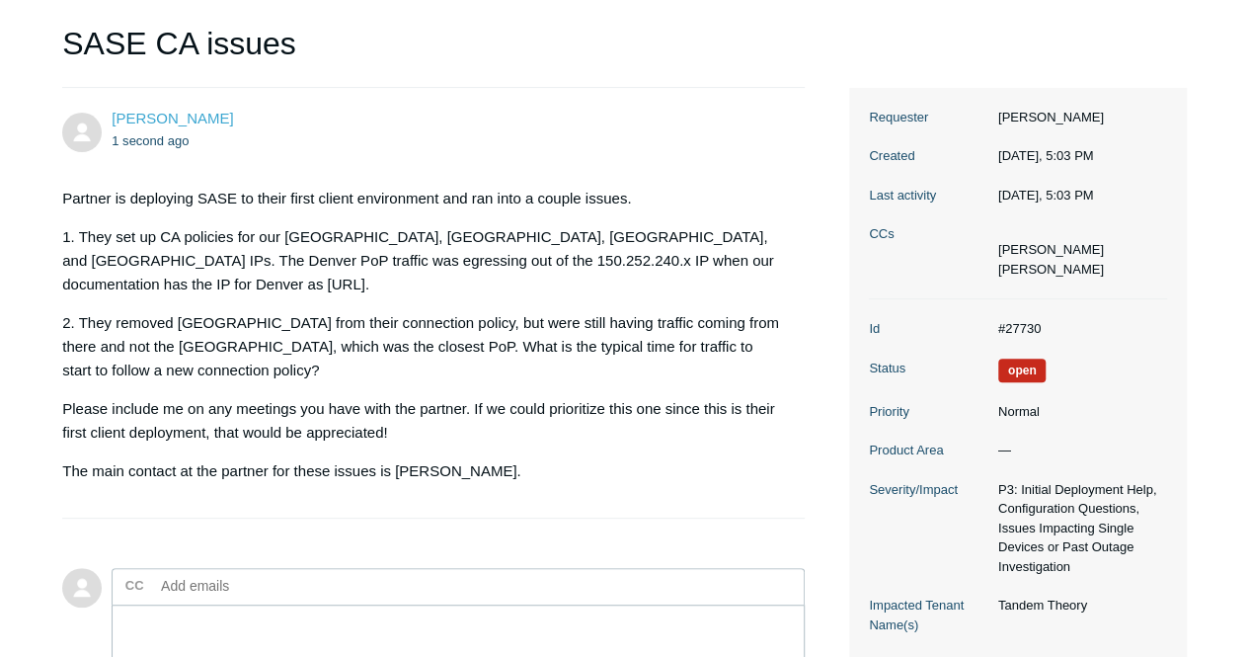
click at [508, 397] on p "Please include me on any meetings you have with the partner. If we could priori…" at bounding box center [423, 420] width 722 height 47
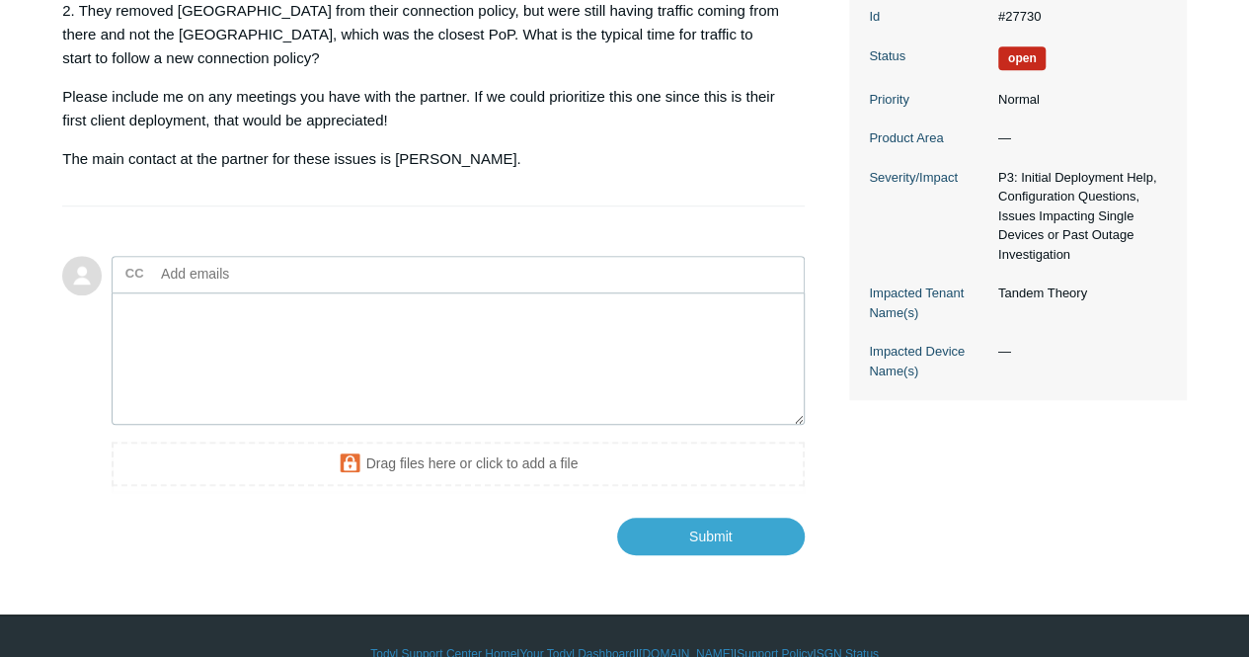
scroll to position [519, 0]
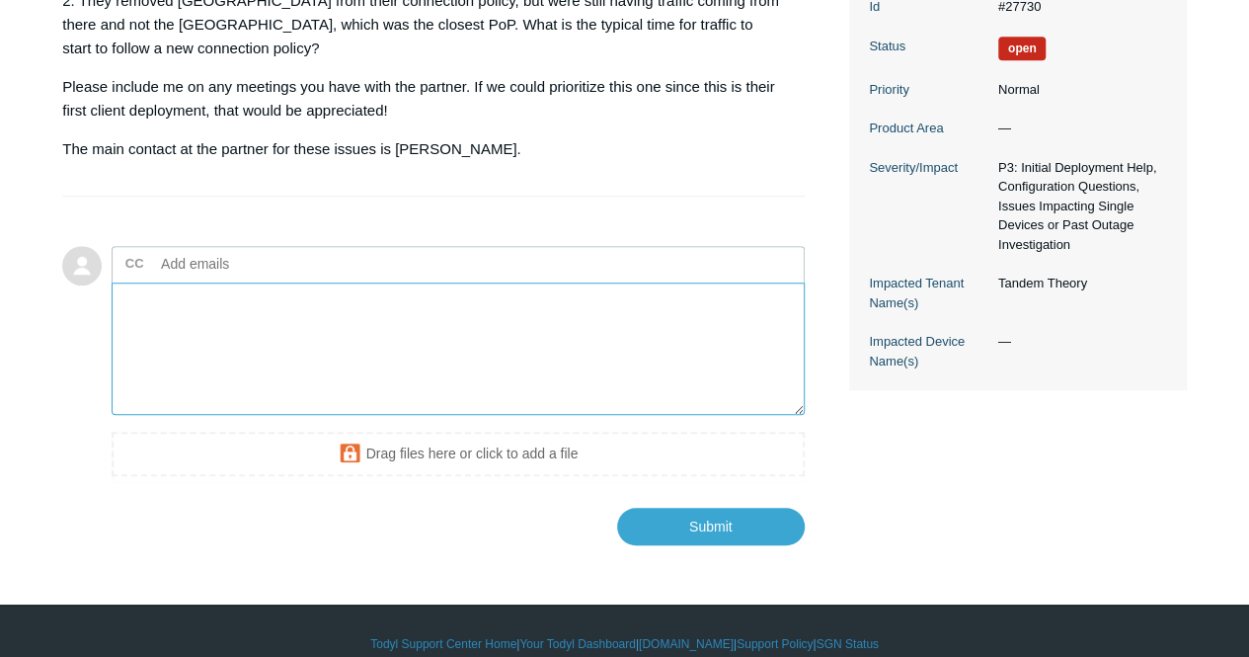
click at [315, 295] on textarea "Add your reply" at bounding box center [458, 348] width 692 height 133
click at [312, 301] on textarea "Add your reply" at bounding box center [458, 348] width 692 height 133
click at [312, 301] on textarea "L" at bounding box center [458, 348] width 692 height 133
click at [120, 283] on textarea "Lucas submitted this" at bounding box center [458, 348] width 692 height 133
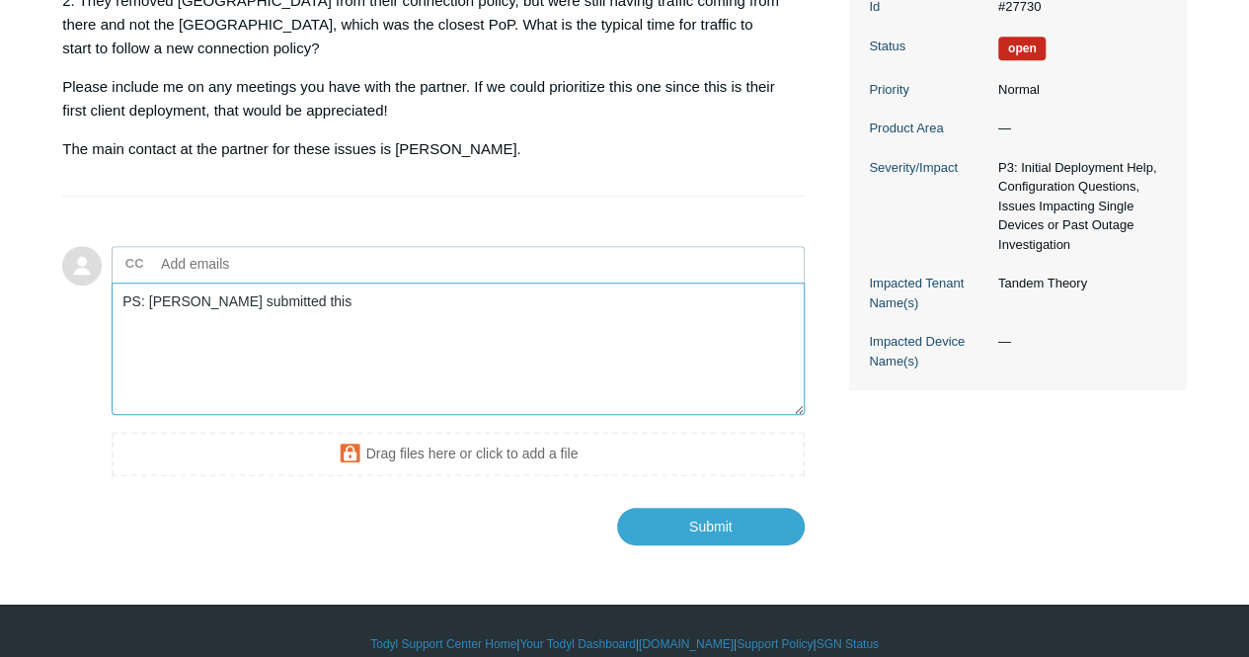
click at [347, 282] on textarea "PS: Lucas submitted this" at bounding box center [458, 348] width 692 height 133
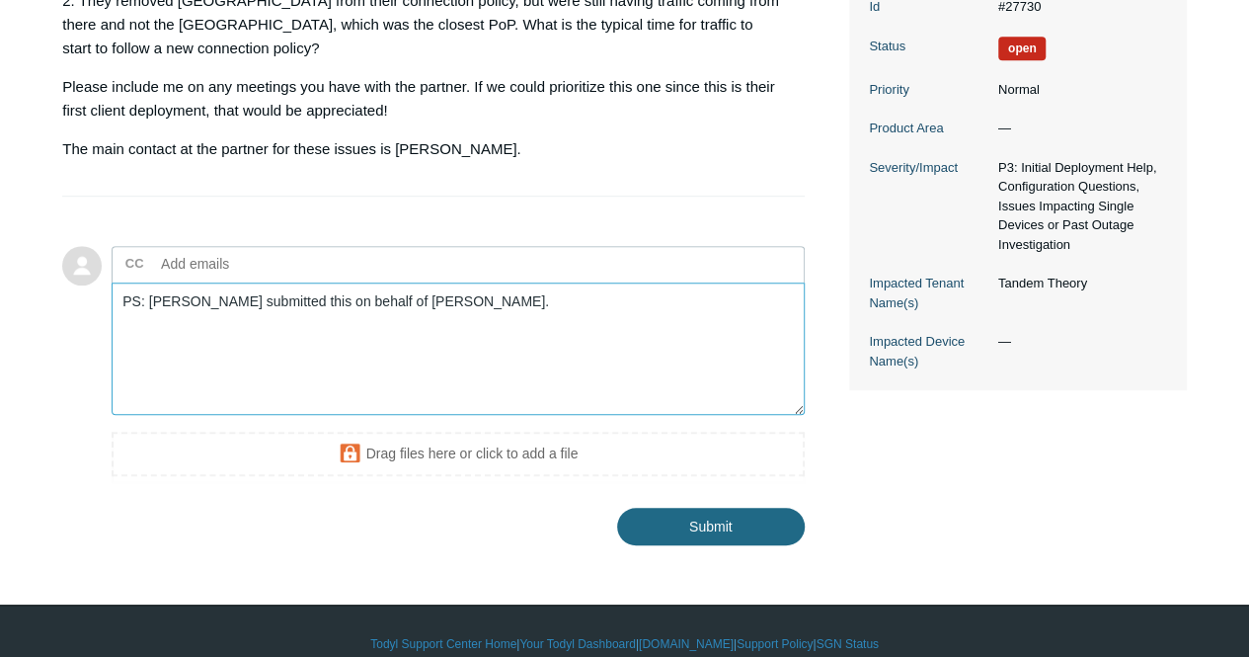
type textarea "PS: [PERSON_NAME] submitted this on behalf of [PERSON_NAME]."
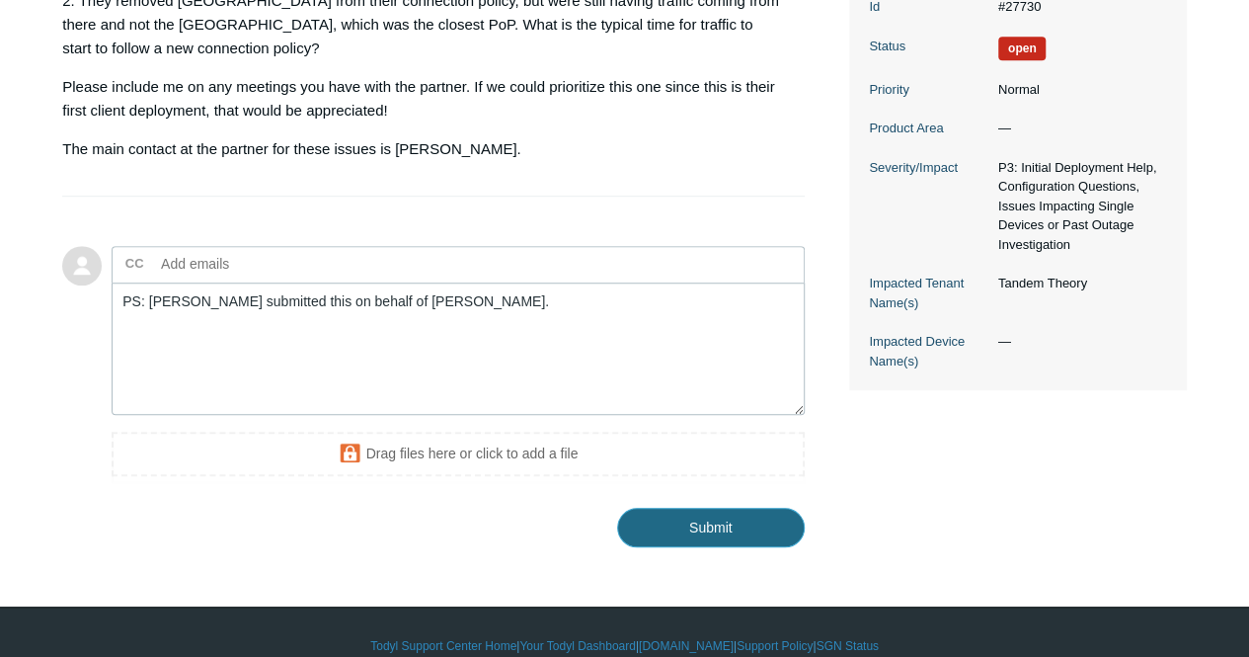
click at [701, 508] on input "Submit" at bounding box center [711, 527] width 188 height 39
